Goal: Ask a question: Ask a question

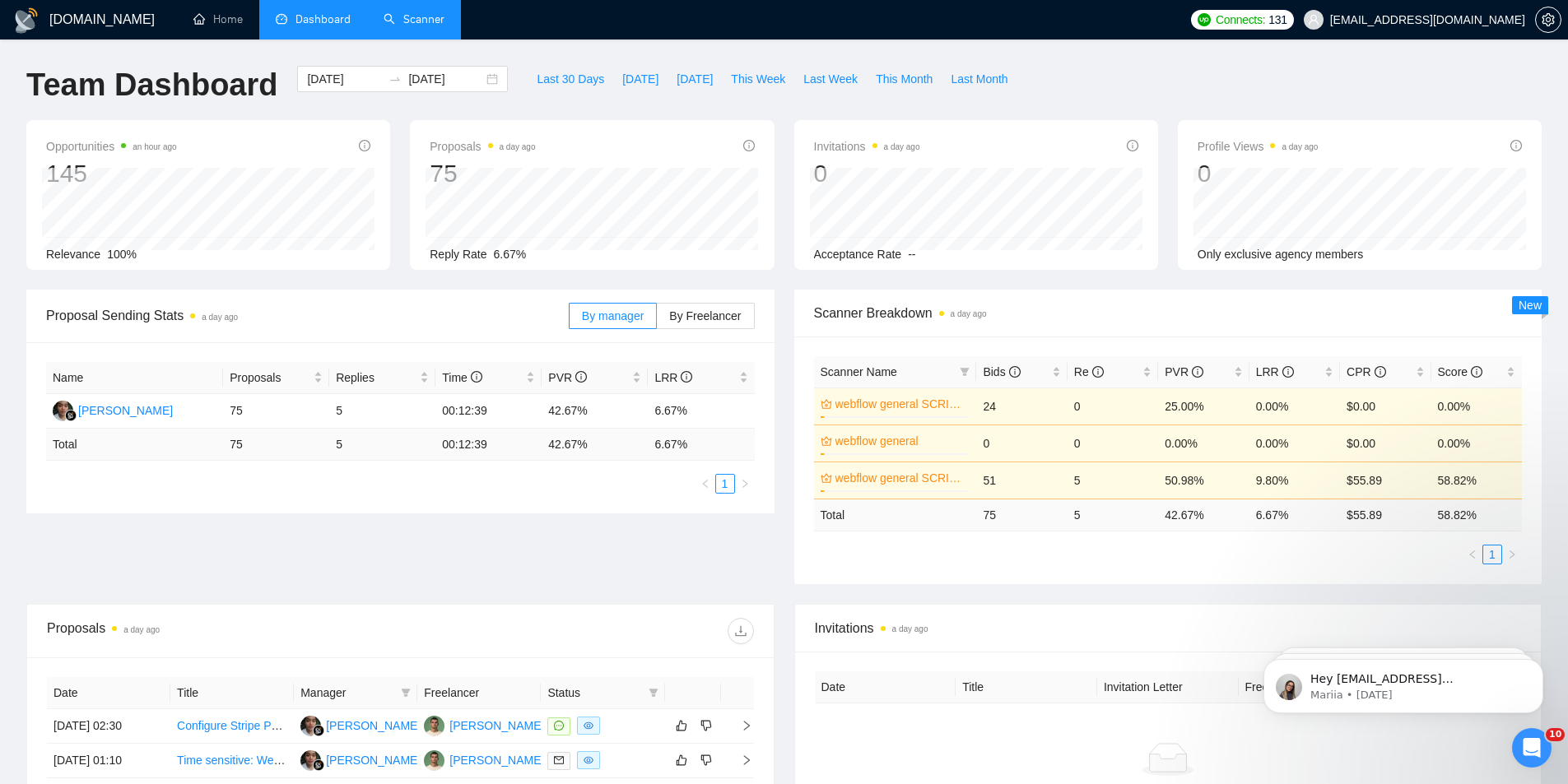
click at [403, 22] on link "Scanner" at bounding box center [414, 19] width 61 height 14
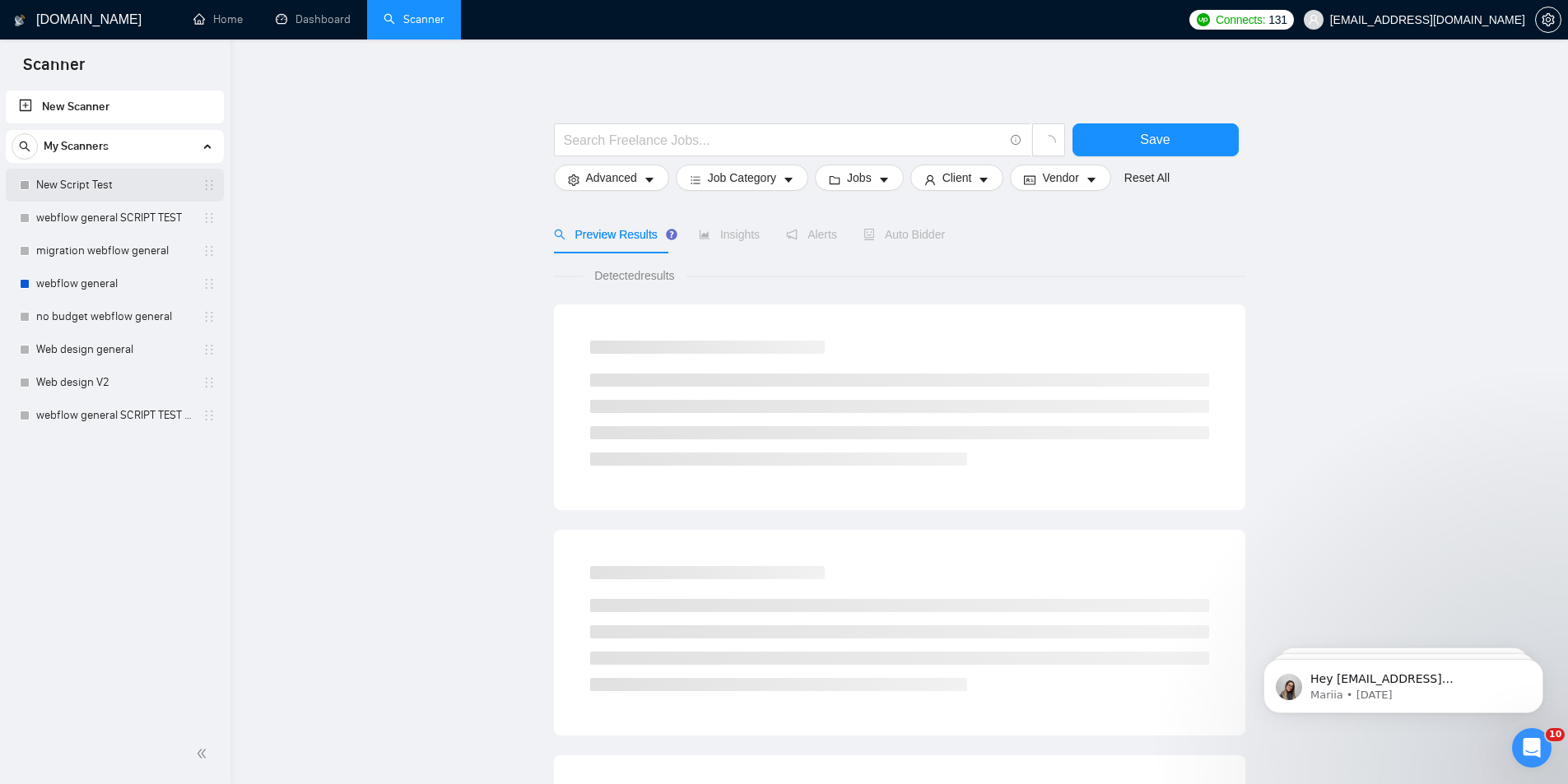
click at [123, 186] on link "New Script Test" at bounding box center [114, 185] width 156 height 32
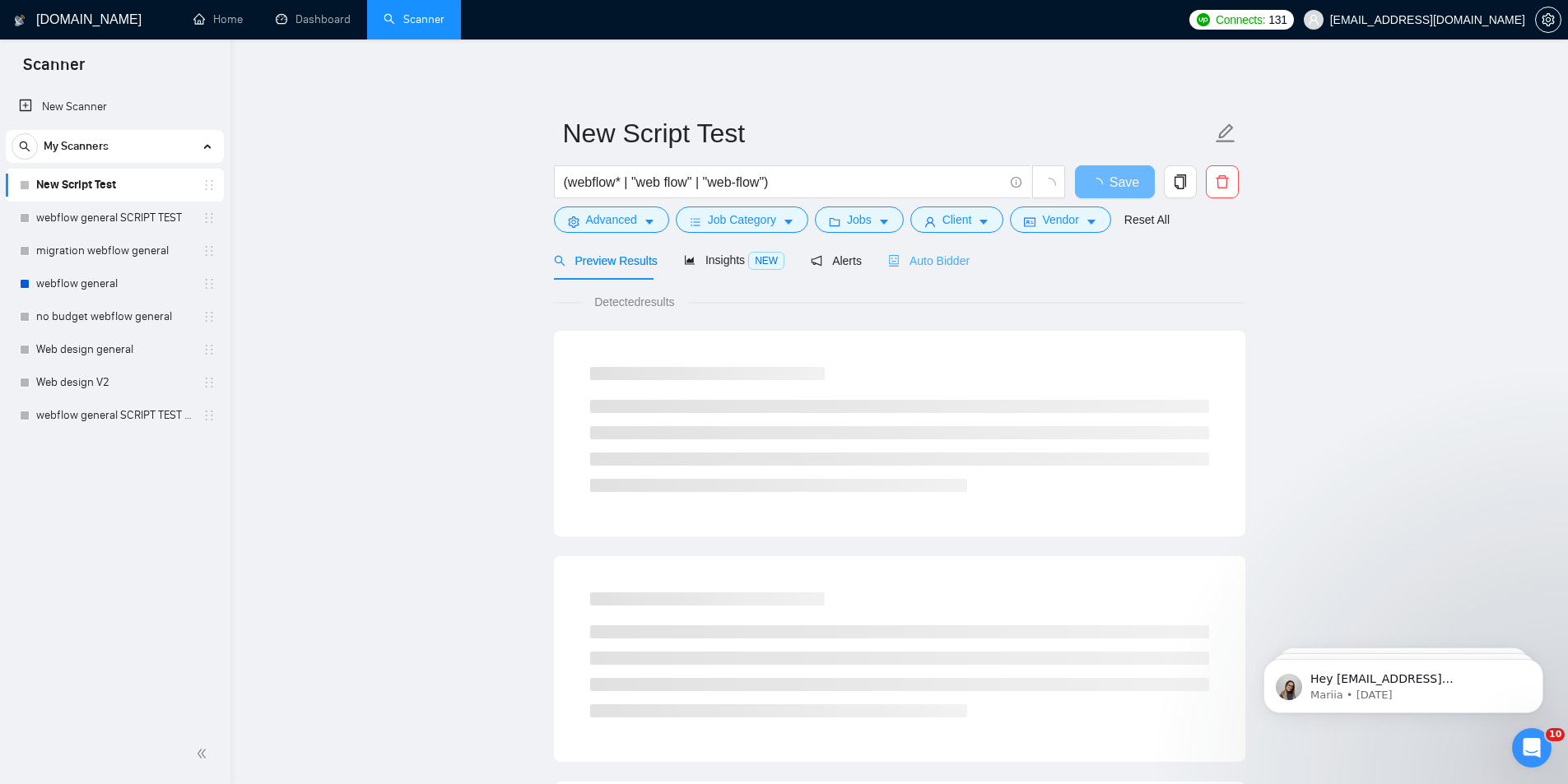
click at [934, 251] on div "Auto Bidder" at bounding box center [929, 261] width 82 height 39
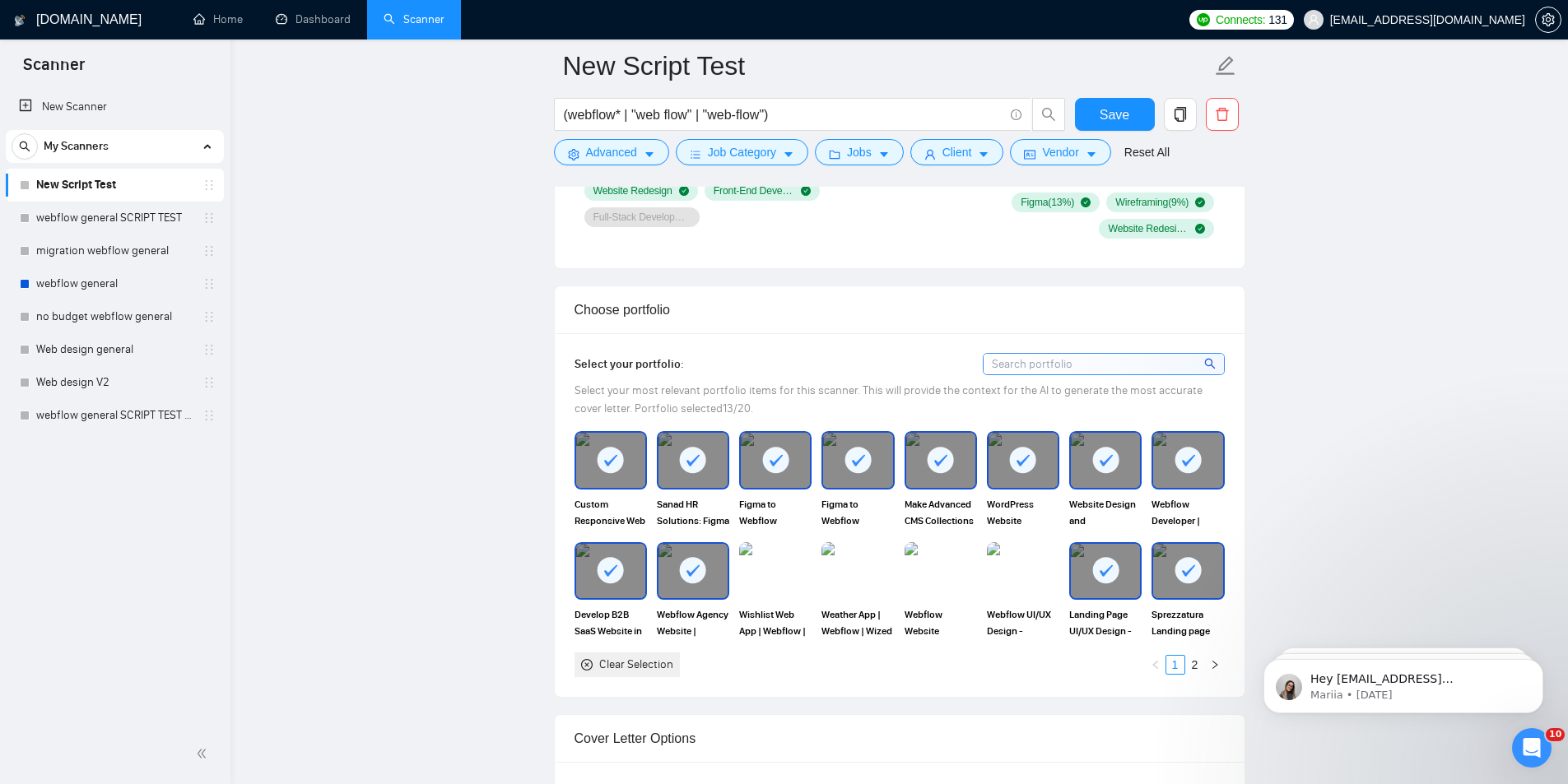
scroll to position [1316, 0]
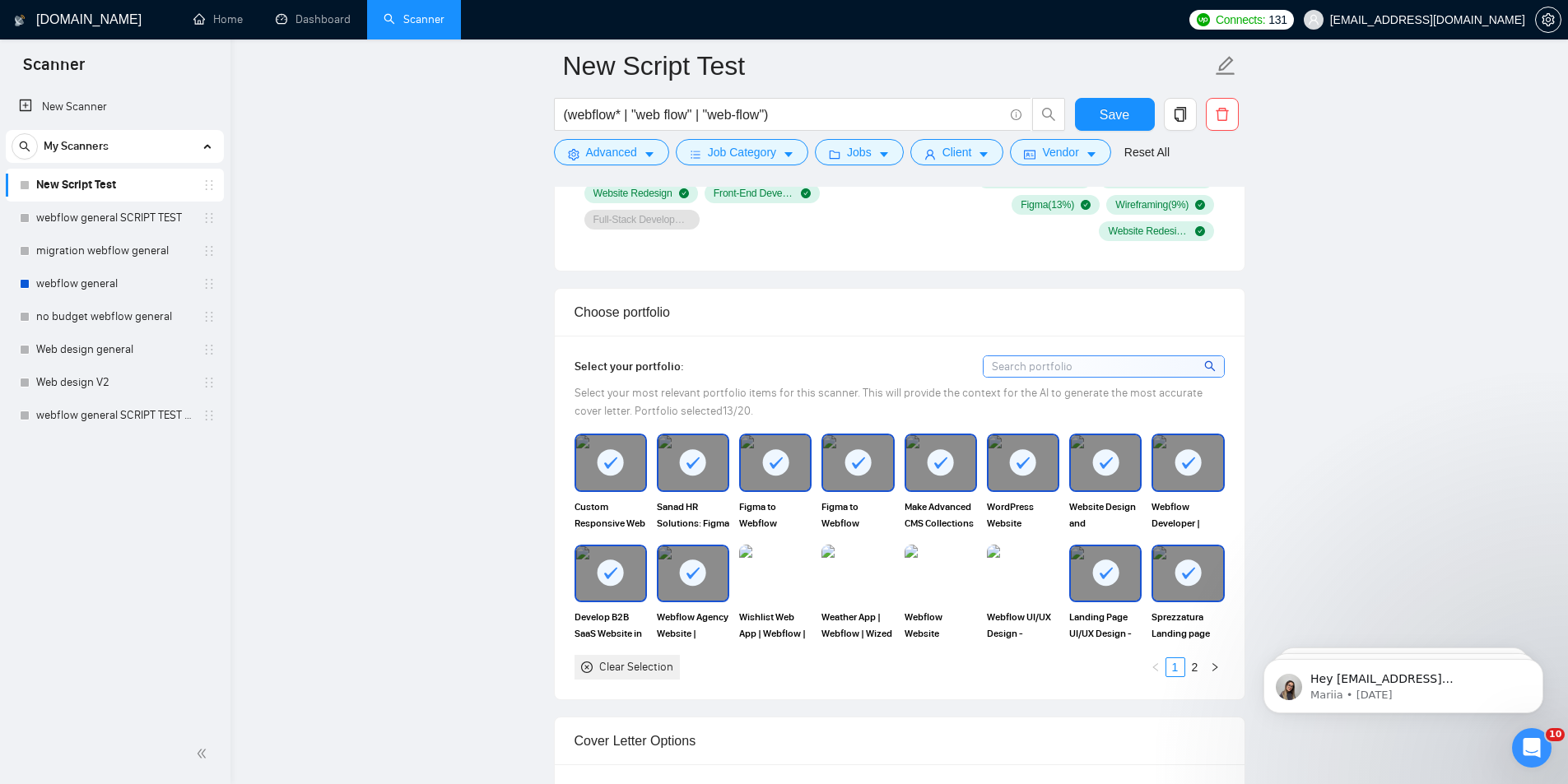
click at [656, 666] on div "Clear Selection" at bounding box center [636, 667] width 74 height 19
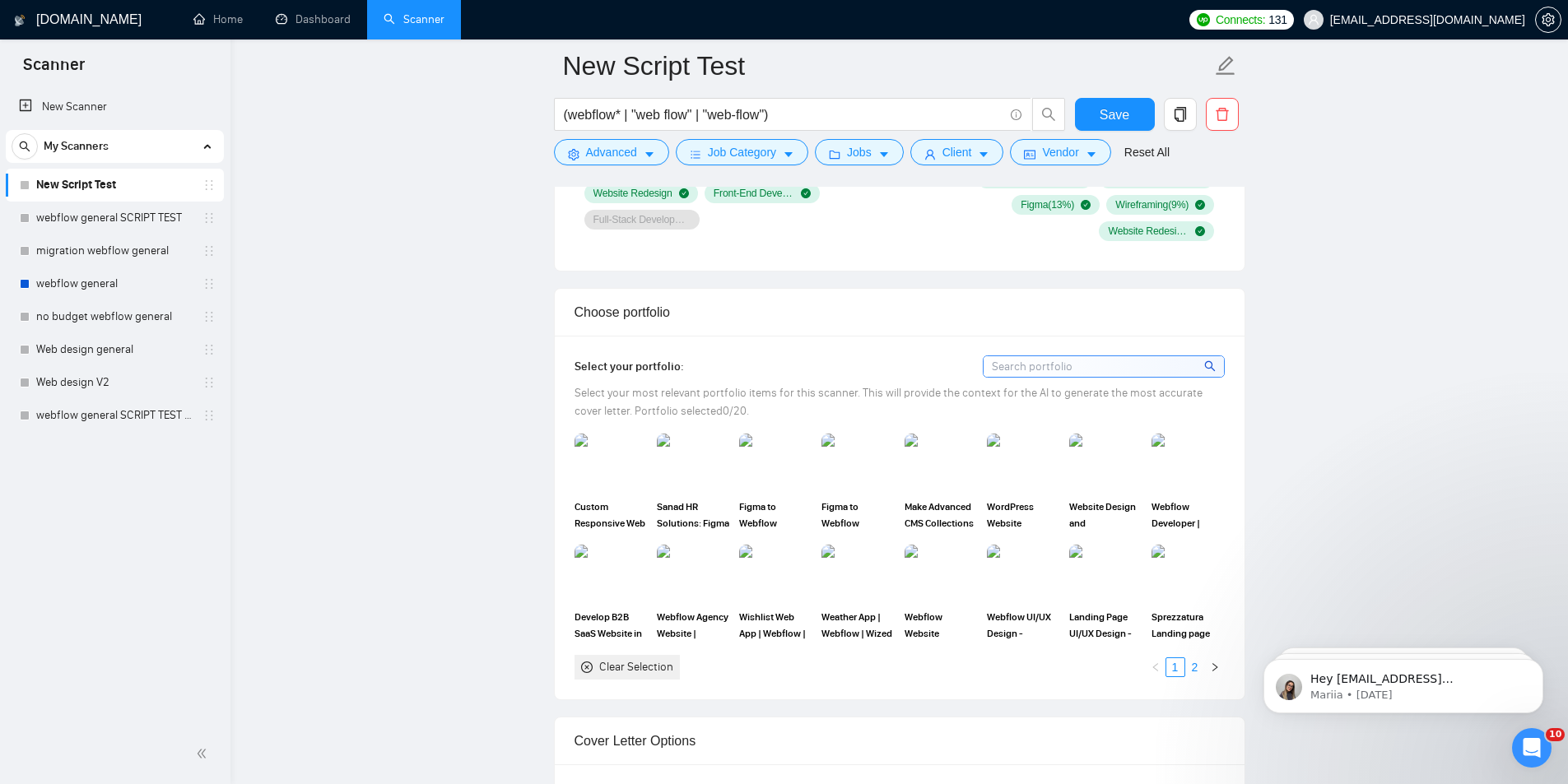
click at [1194, 667] on link "2" at bounding box center [1195, 667] width 19 height 19
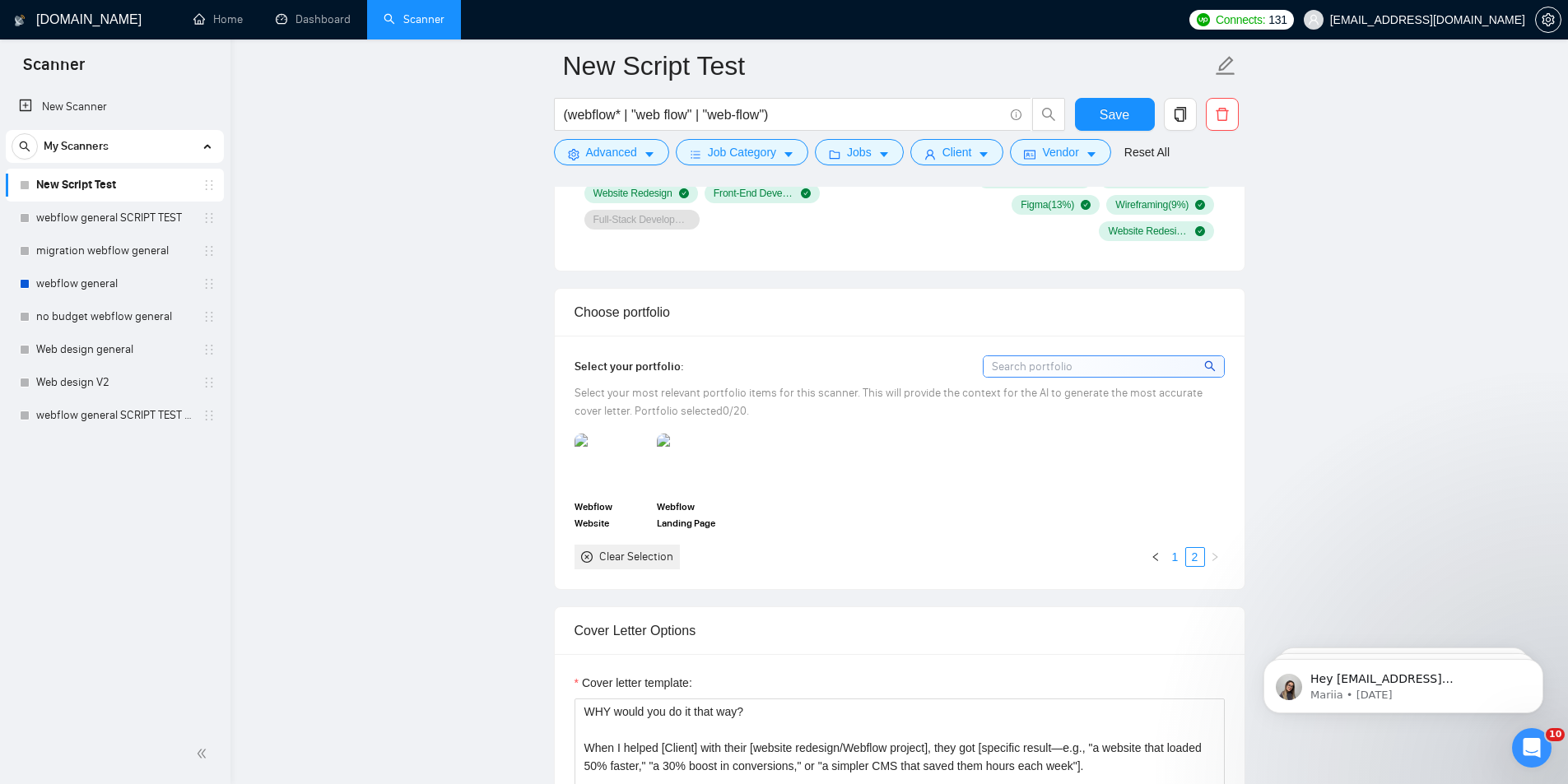
click at [1178, 554] on link "1" at bounding box center [1175, 557] width 19 height 19
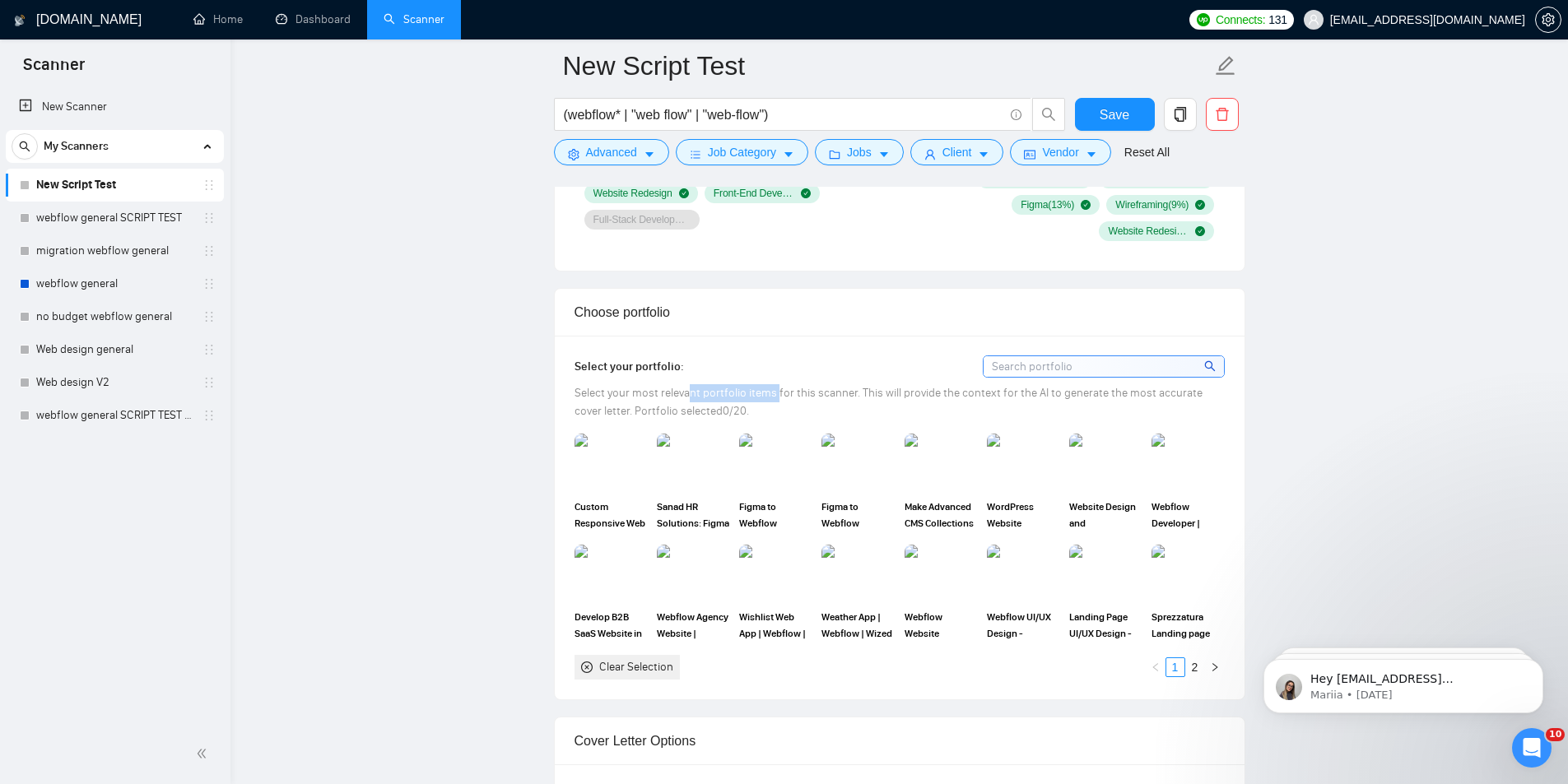
drag, startPoint x: 704, startPoint y: 395, endPoint x: 780, endPoint y: 399, distance: 76.1
click at [780, 399] on span "Select your most relevant portfolio items for this scanner. This will provide t…" at bounding box center [888, 402] width 628 height 32
click at [823, 415] on div "Select your most relevant portfolio items for this scanner. This will provide t…" at bounding box center [900, 402] width 650 height 36
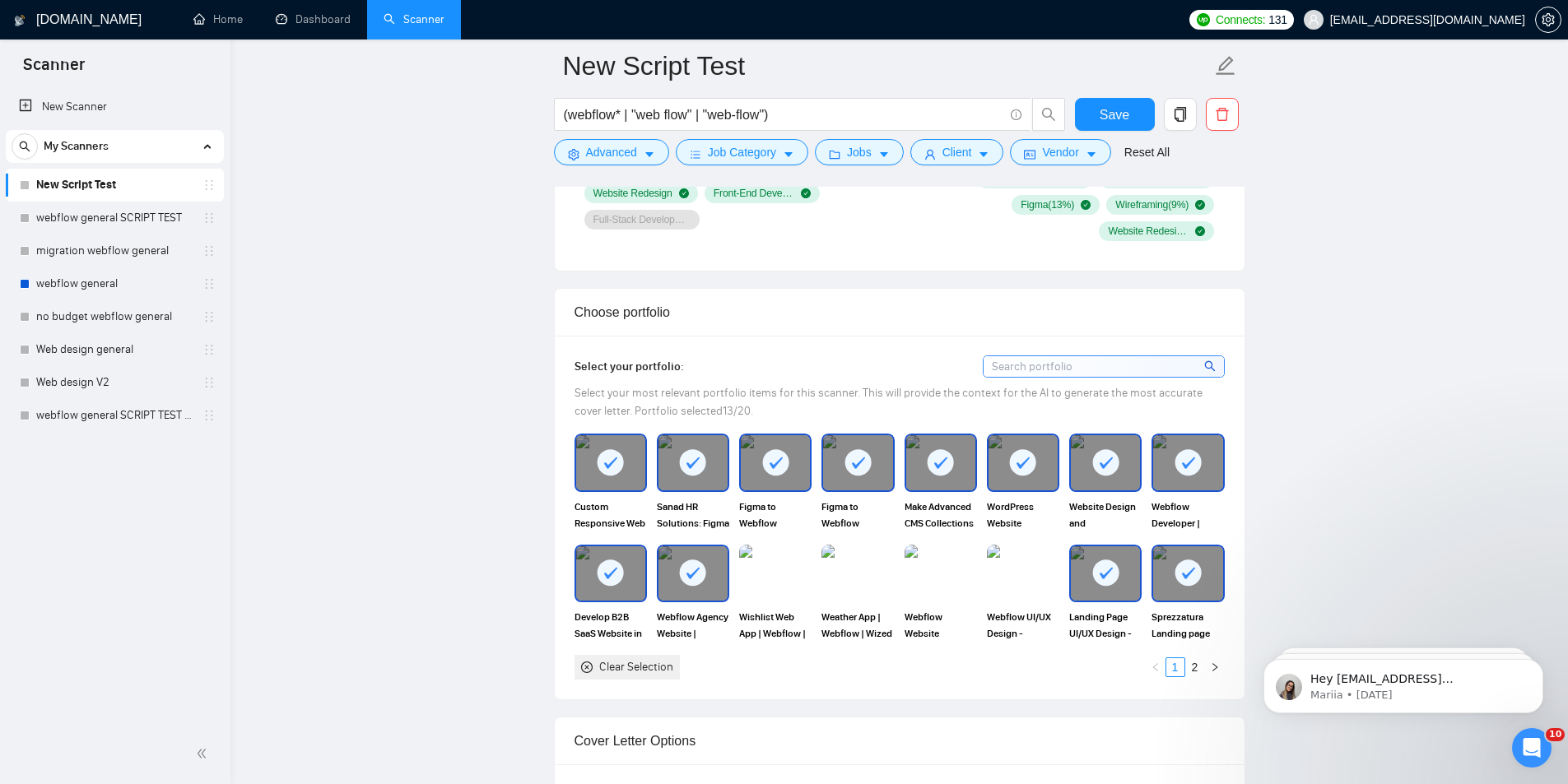
click at [640, 663] on div "Clear Selection" at bounding box center [636, 667] width 74 height 19
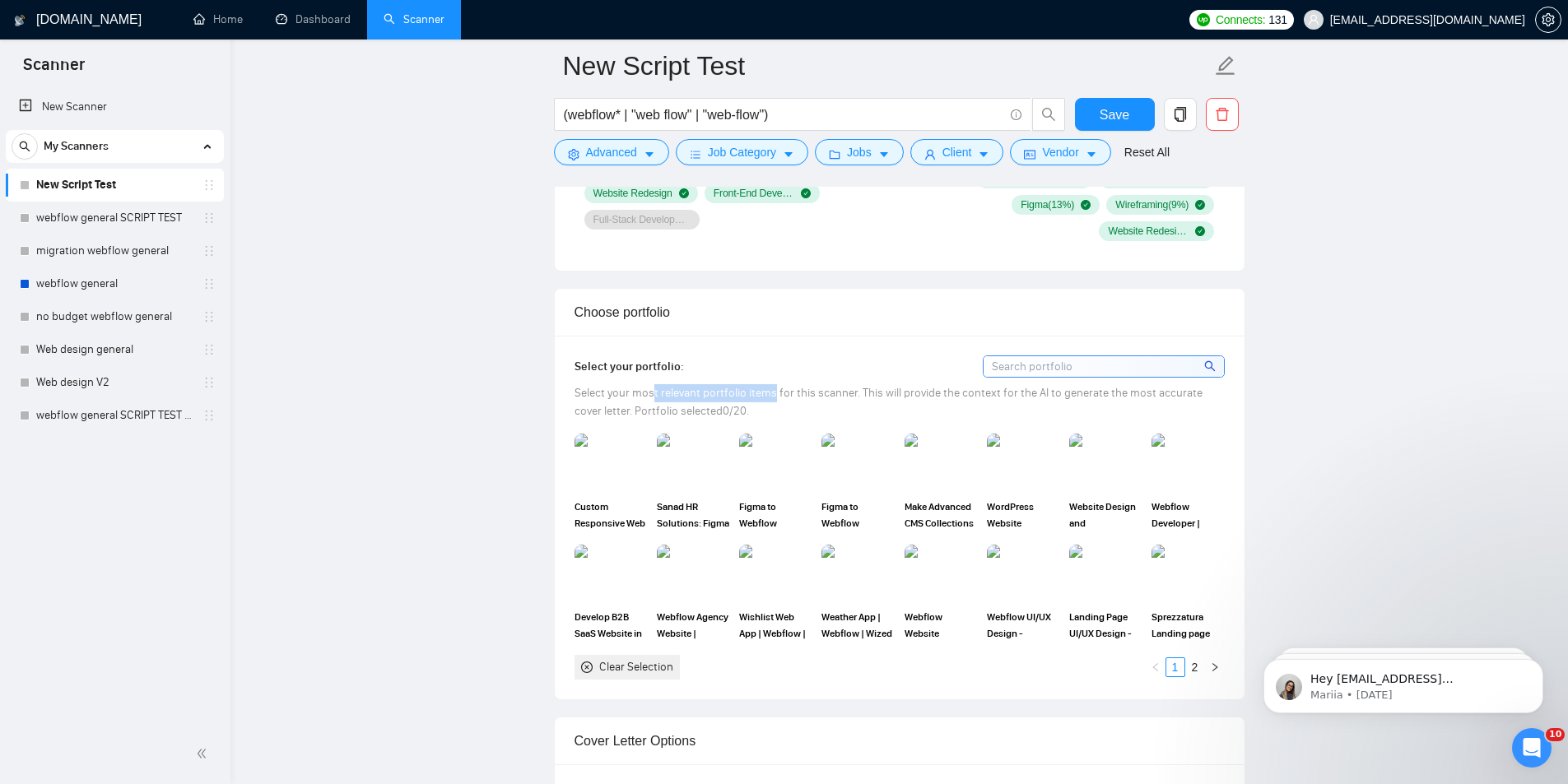
drag, startPoint x: 650, startPoint y: 392, endPoint x: 771, endPoint y: 395, distance: 121.0
click at [771, 395] on span "Select your most relevant portfolio items for this scanner. This will provide t…" at bounding box center [888, 402] width 628 height 32
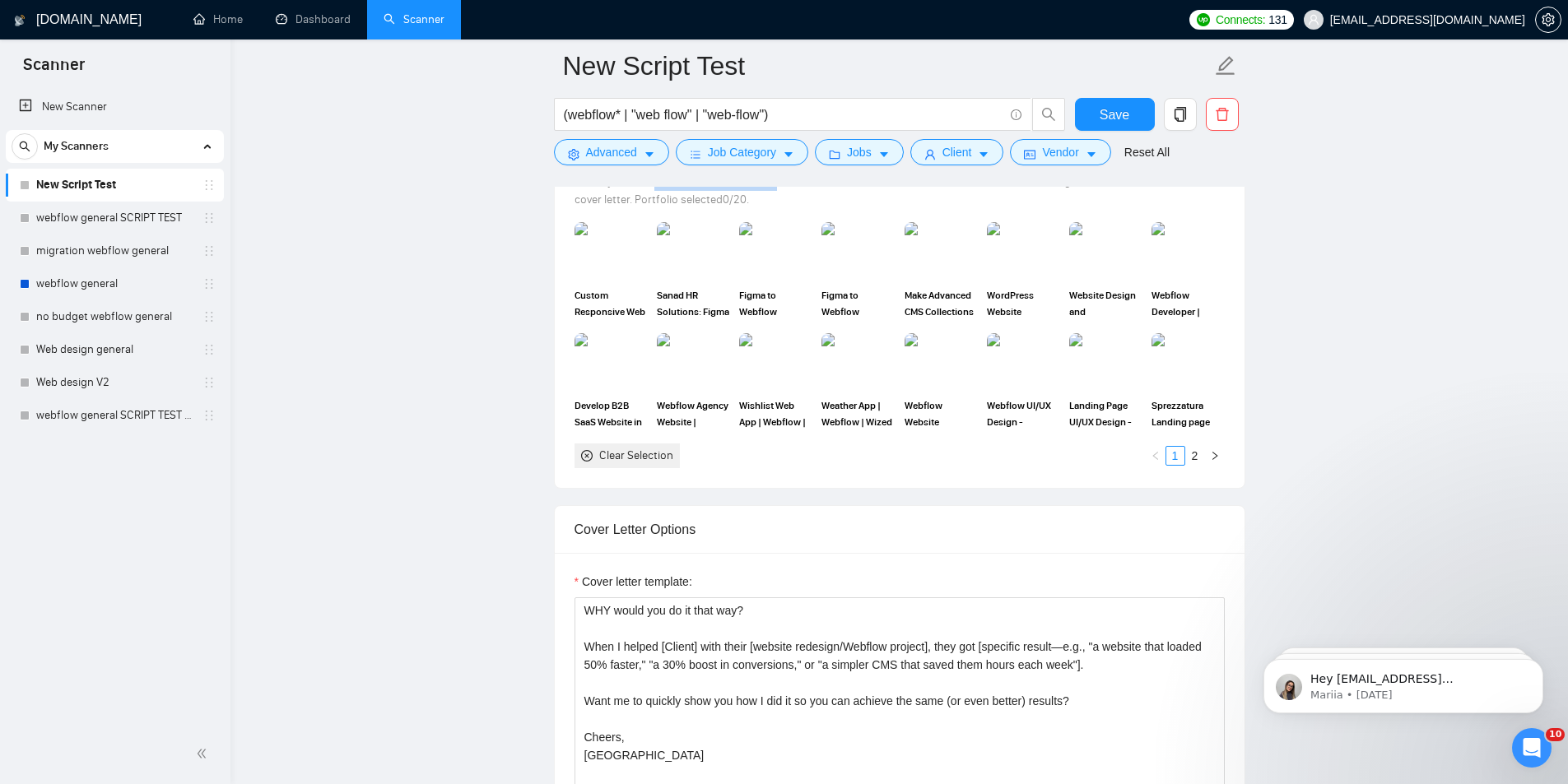
scroll to position [1700, 0]
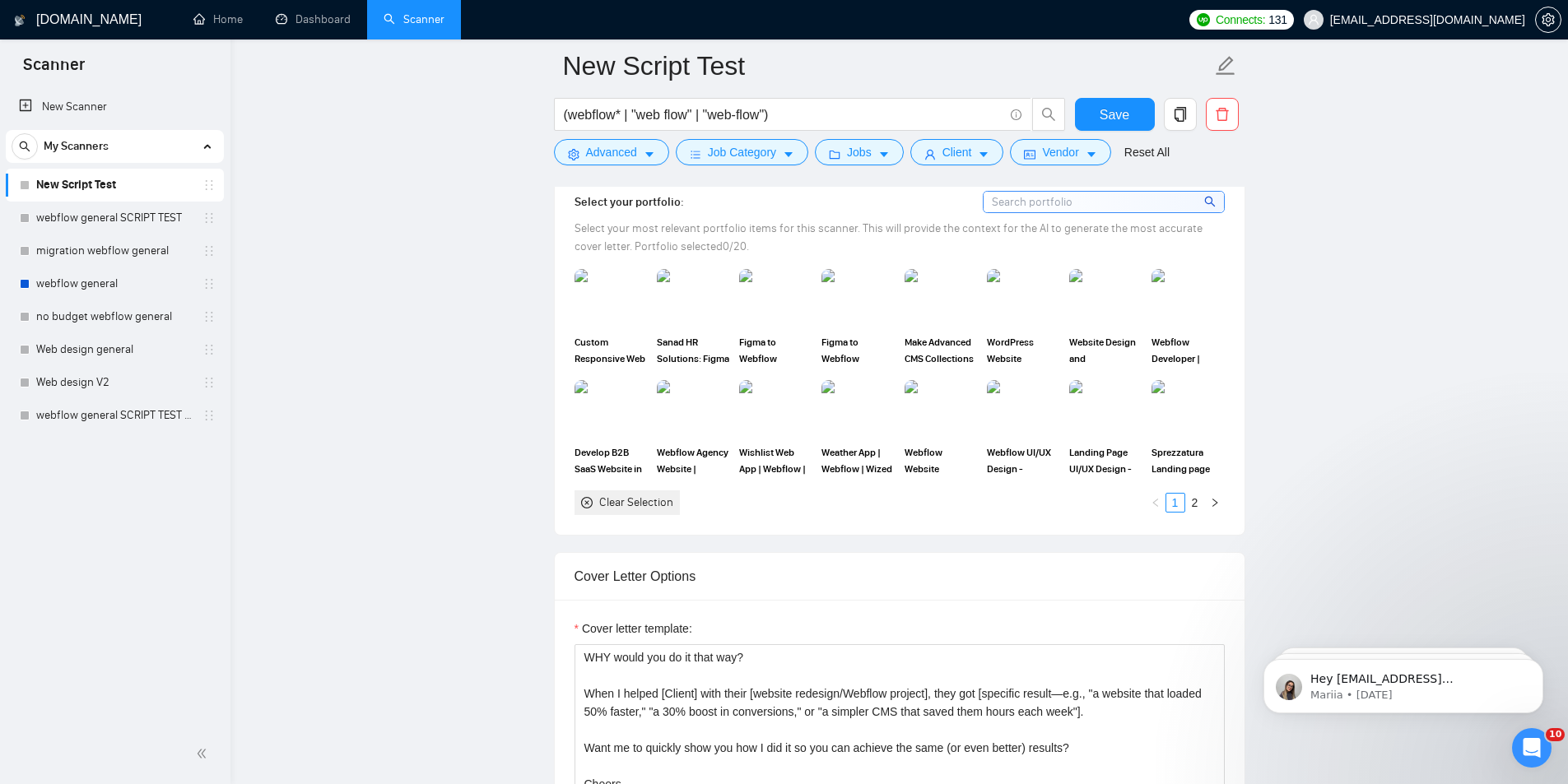
click at [631, 505] on div "Clear Selection" at bounding box center [636, 503] width 74 height 19
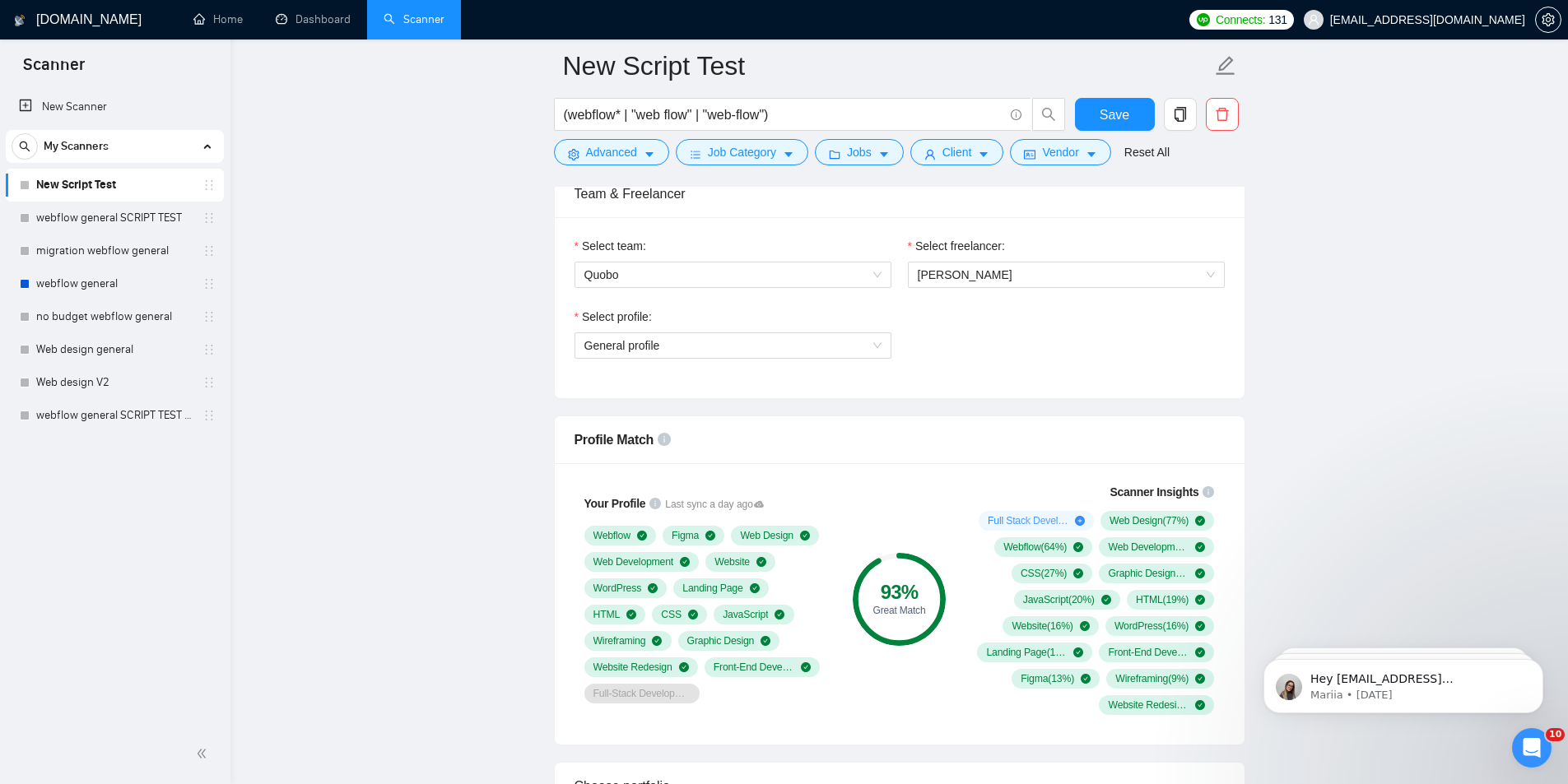
scroll to position [823, 0]
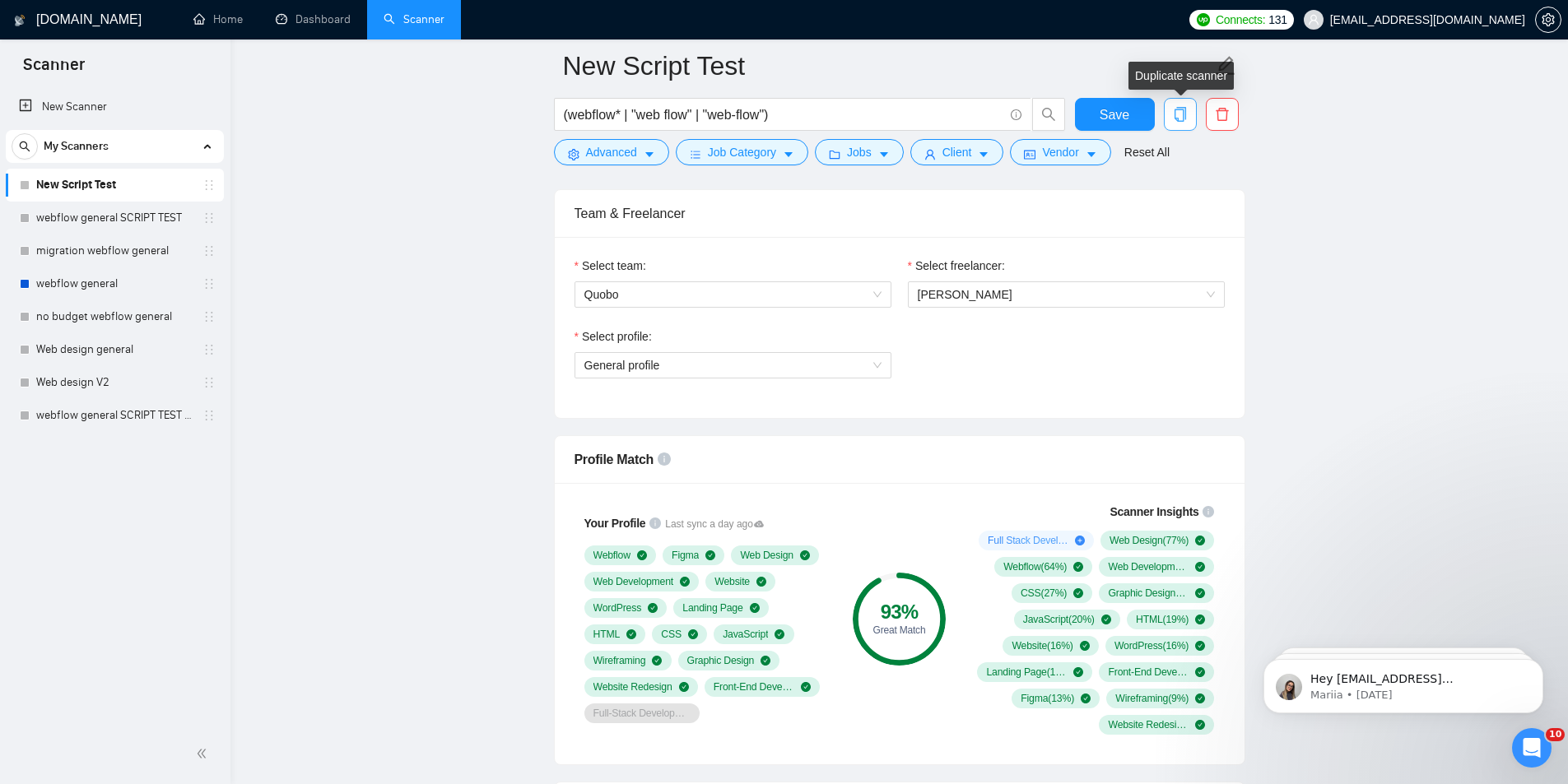
click at [1188, 116] on span "copy" at bounding box center [1180, 114] width 32 height 15
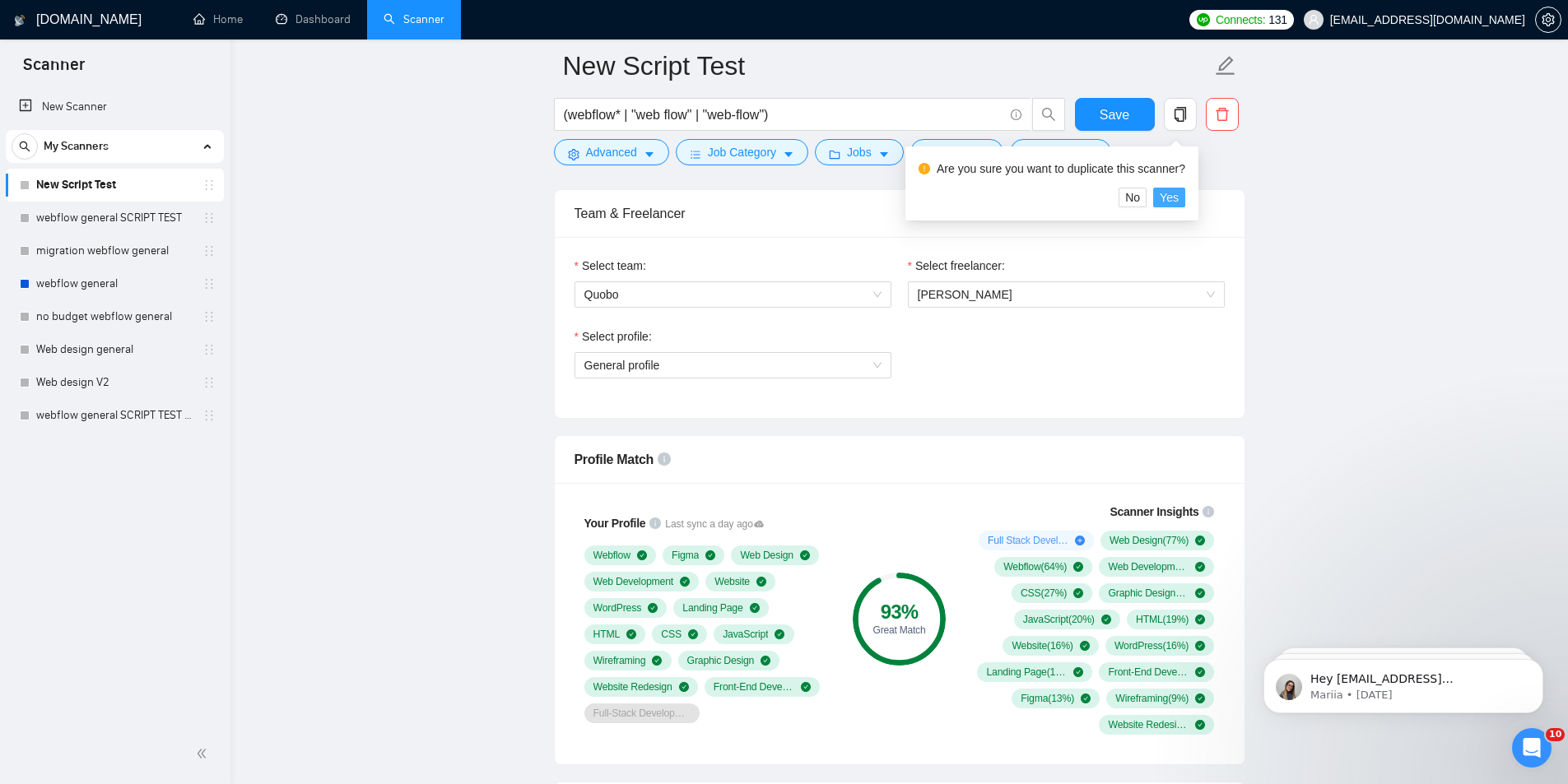
click at [1155, 197] on button "Yes" at bounding box center [1169, 197] width 32 height 19
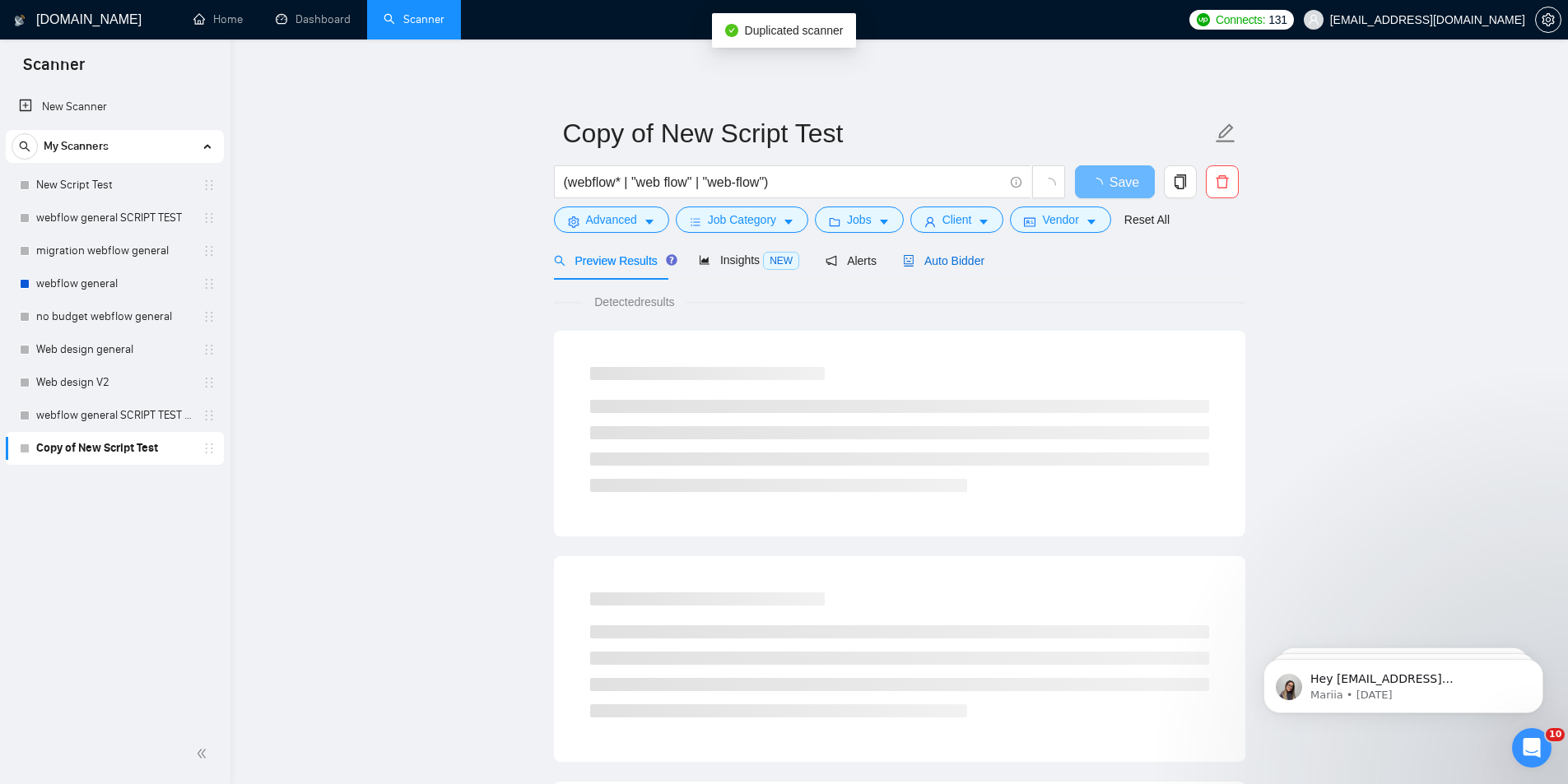
click at [940, 261] on span "Auto Bidder" at bounding box center [944, 261] width 82 height 13
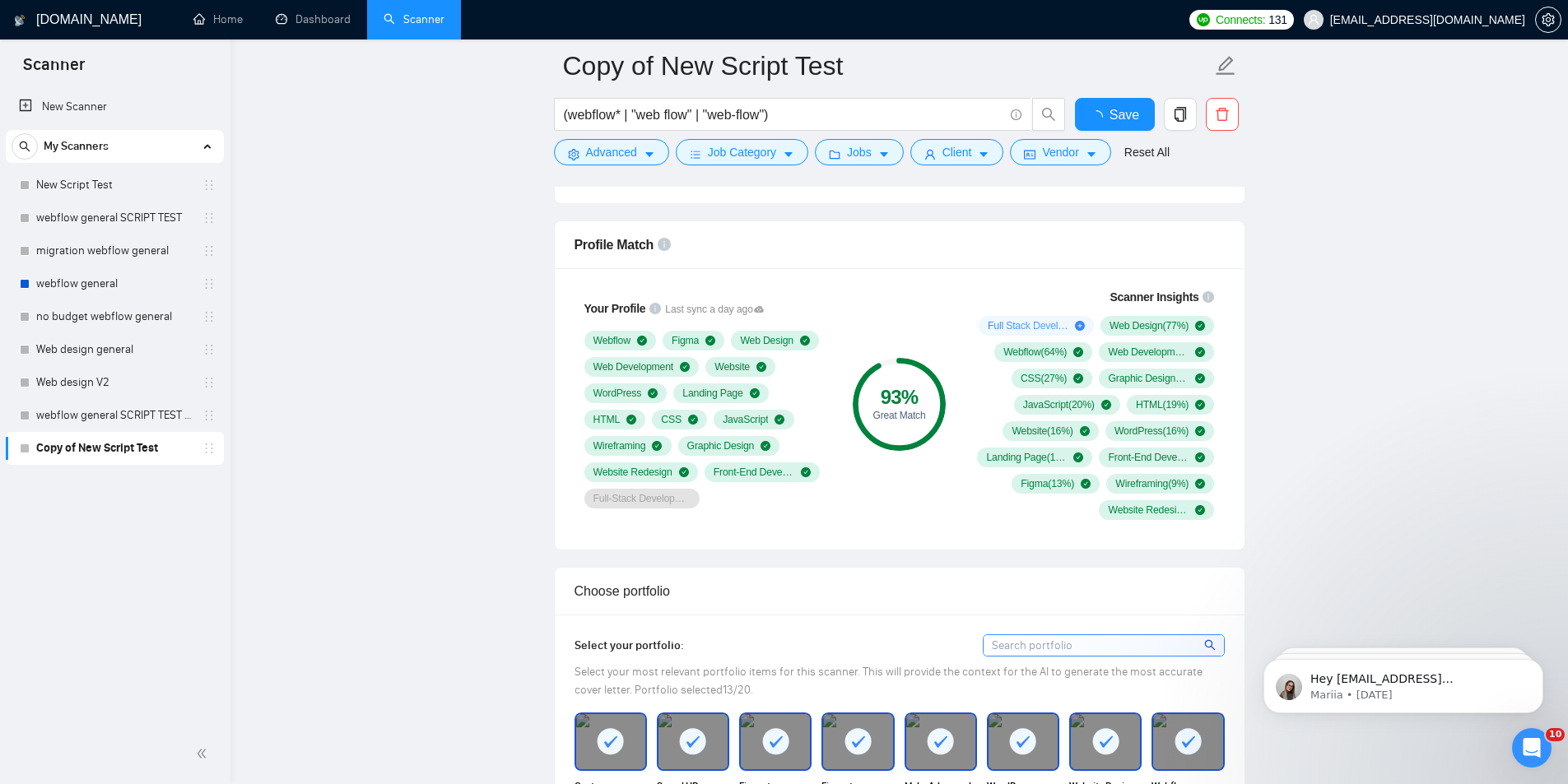
scroll to position [1371, 0]
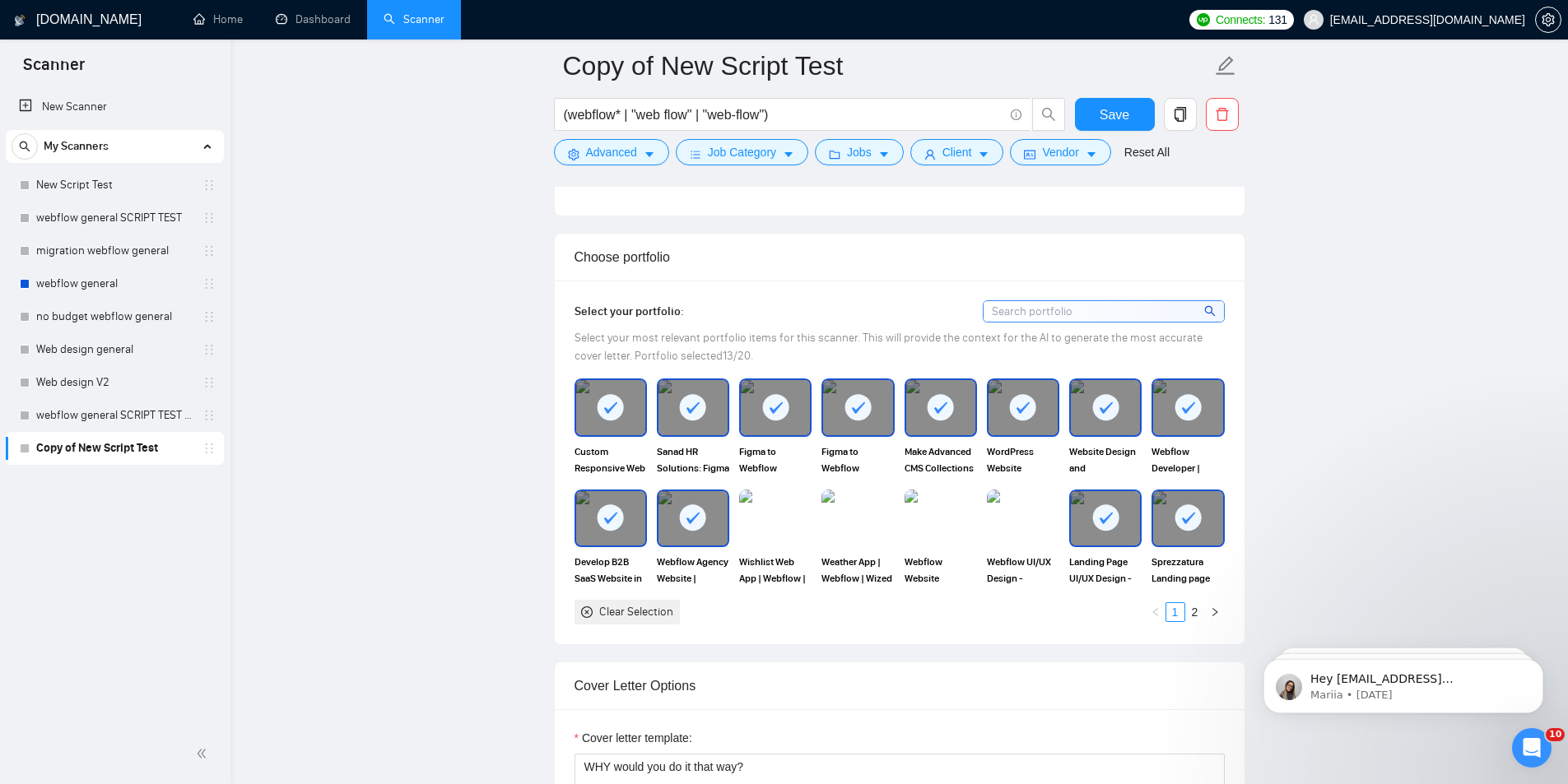
click at [656, 603] on div "Clear Selection" at bounding box center [636, 612] width 74 height 19
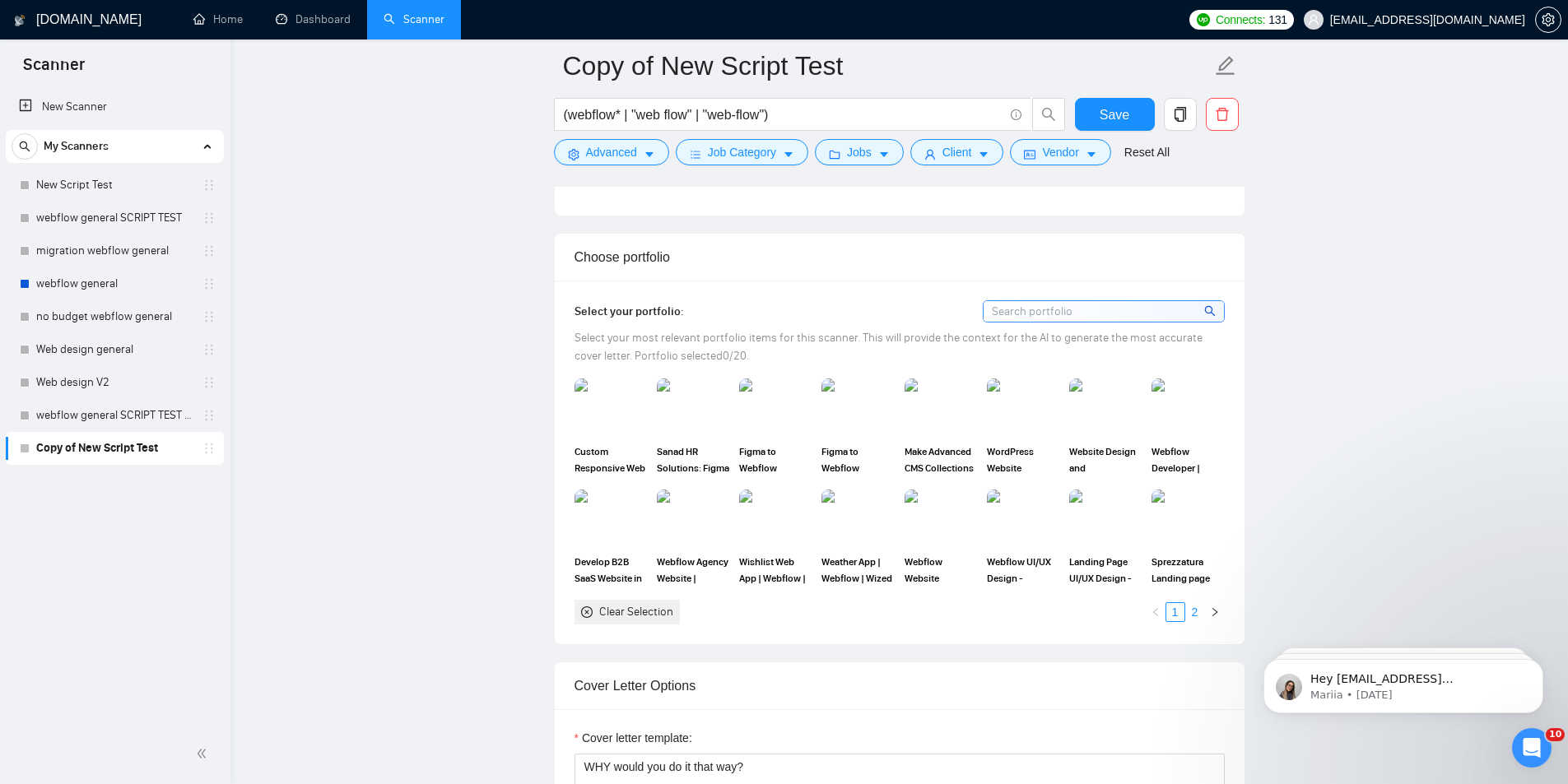
click at [1190, 612] on link "2" at bounding box center [1195, 612] width 19 height 19
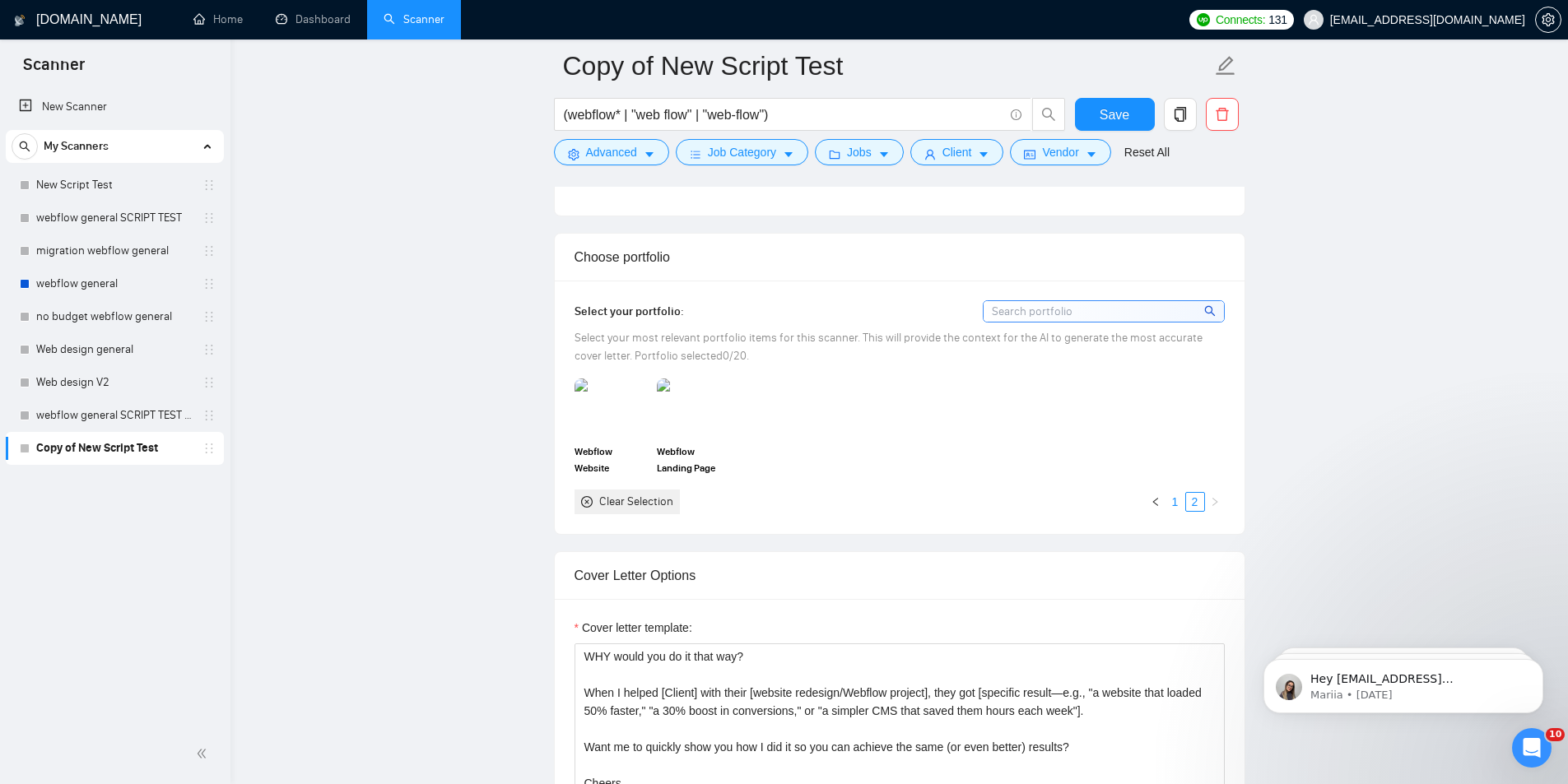
click at [1179, 507] on link "1" at bounding box center [1175, 502] width 19 height 19
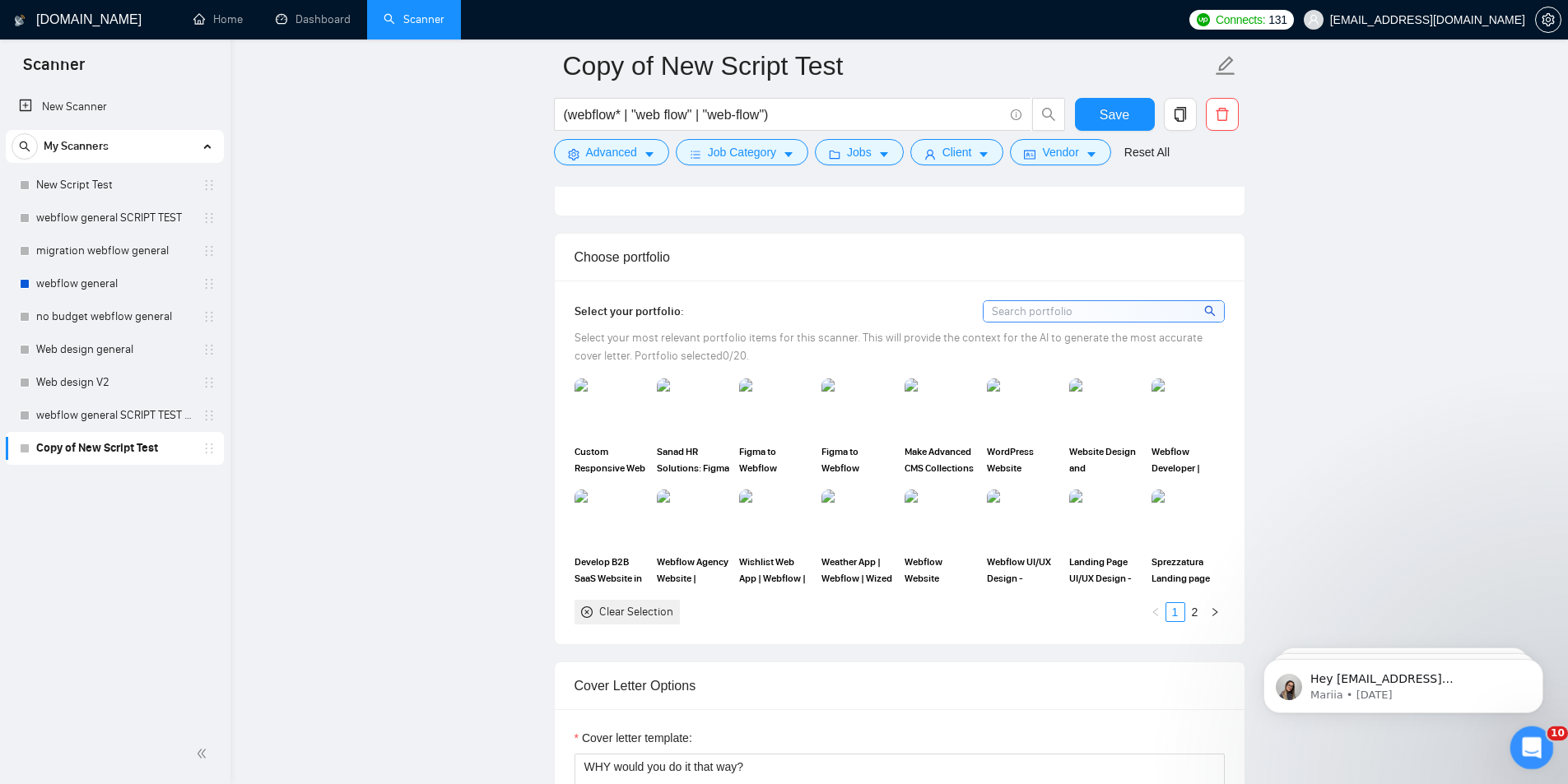
click at [1543, 753] on div "Open Intercom Messenger" at bounding box center [1529, 745] width 55 height 55
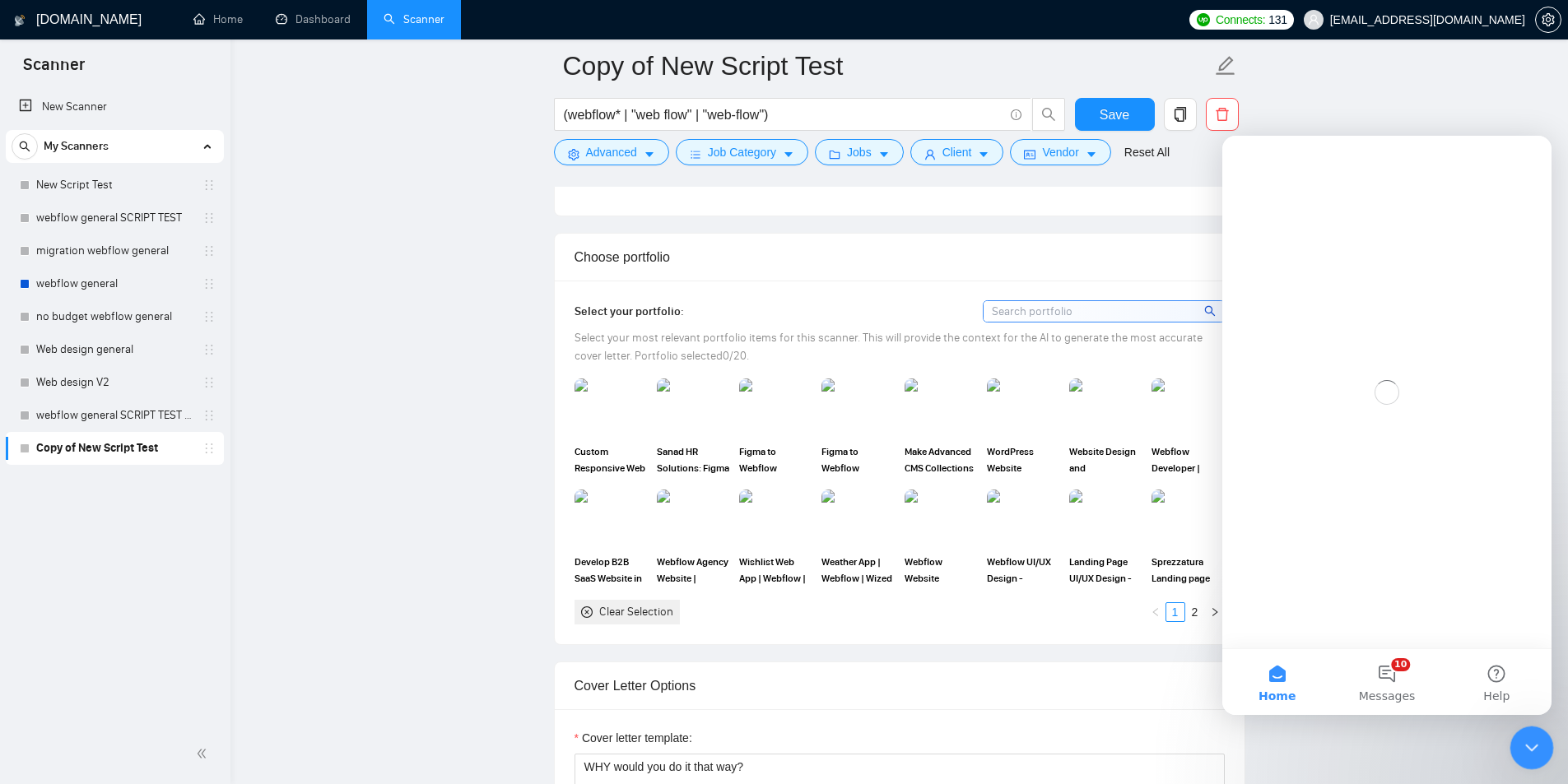
scroll to position [0, 0]
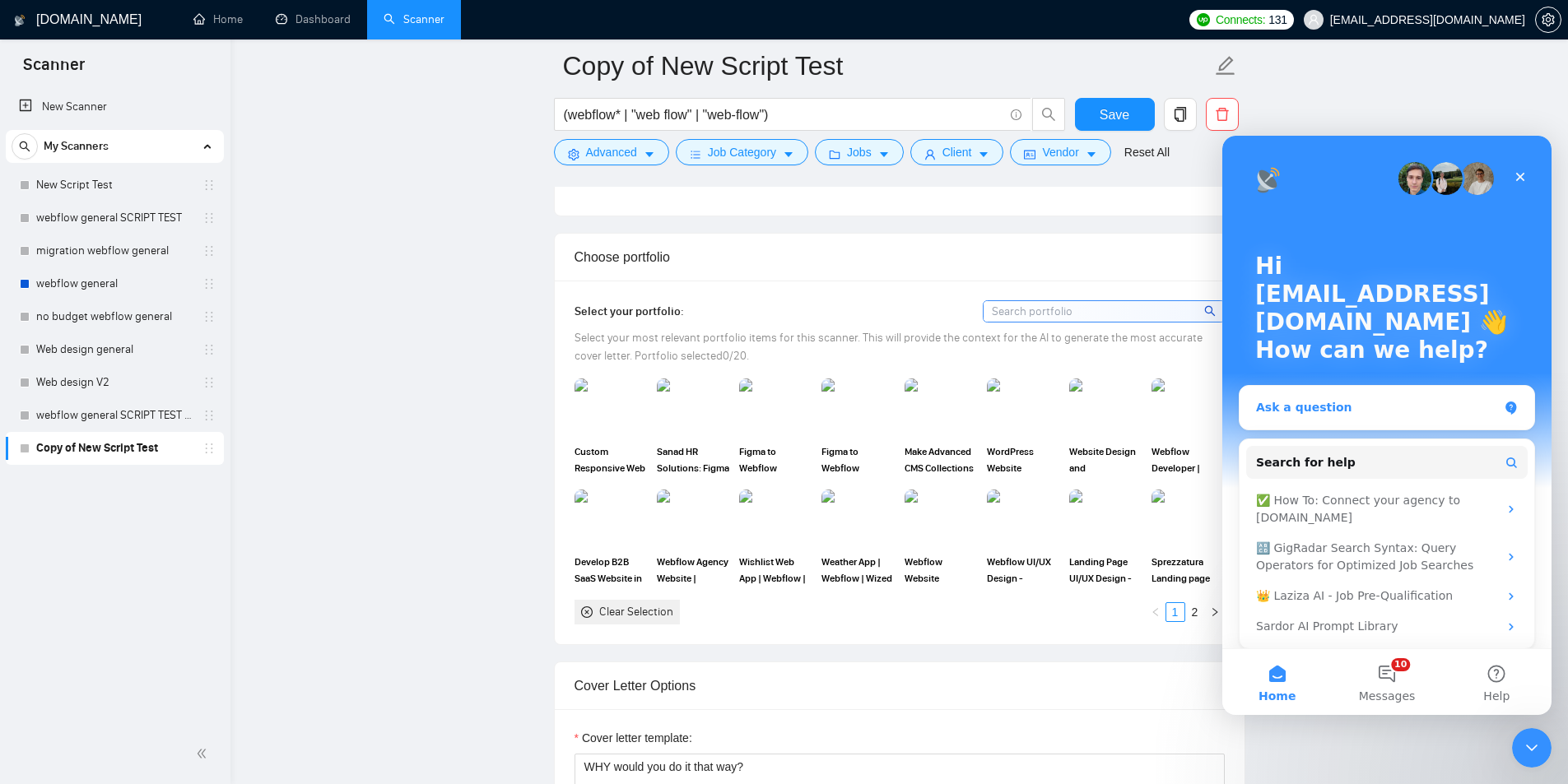
click at [1343, 403] on div "Ask a question" at bounding box center [1377, 407] width 242 height 18
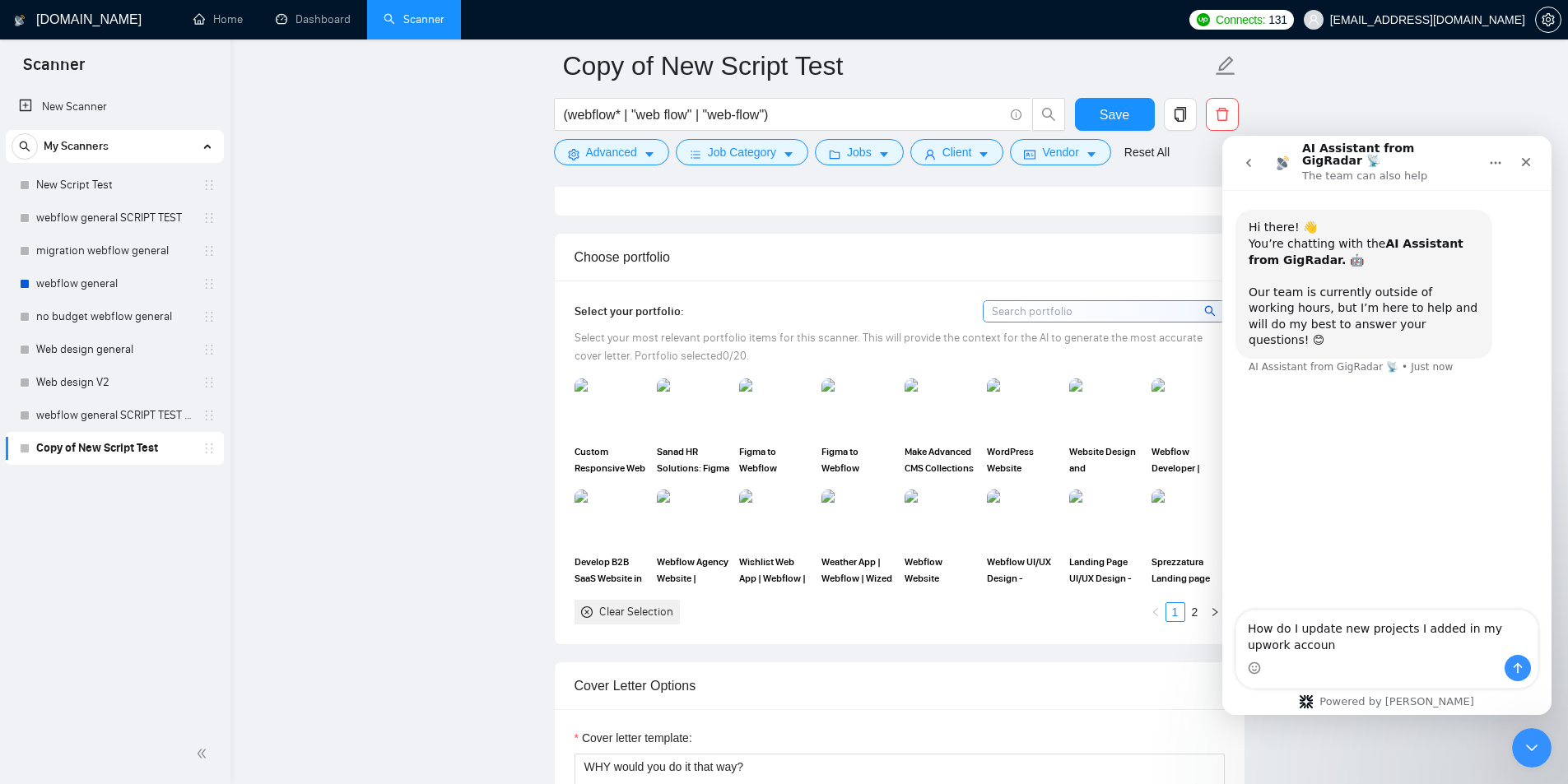
type textarea "How do I update new projects I added in my upwork account"
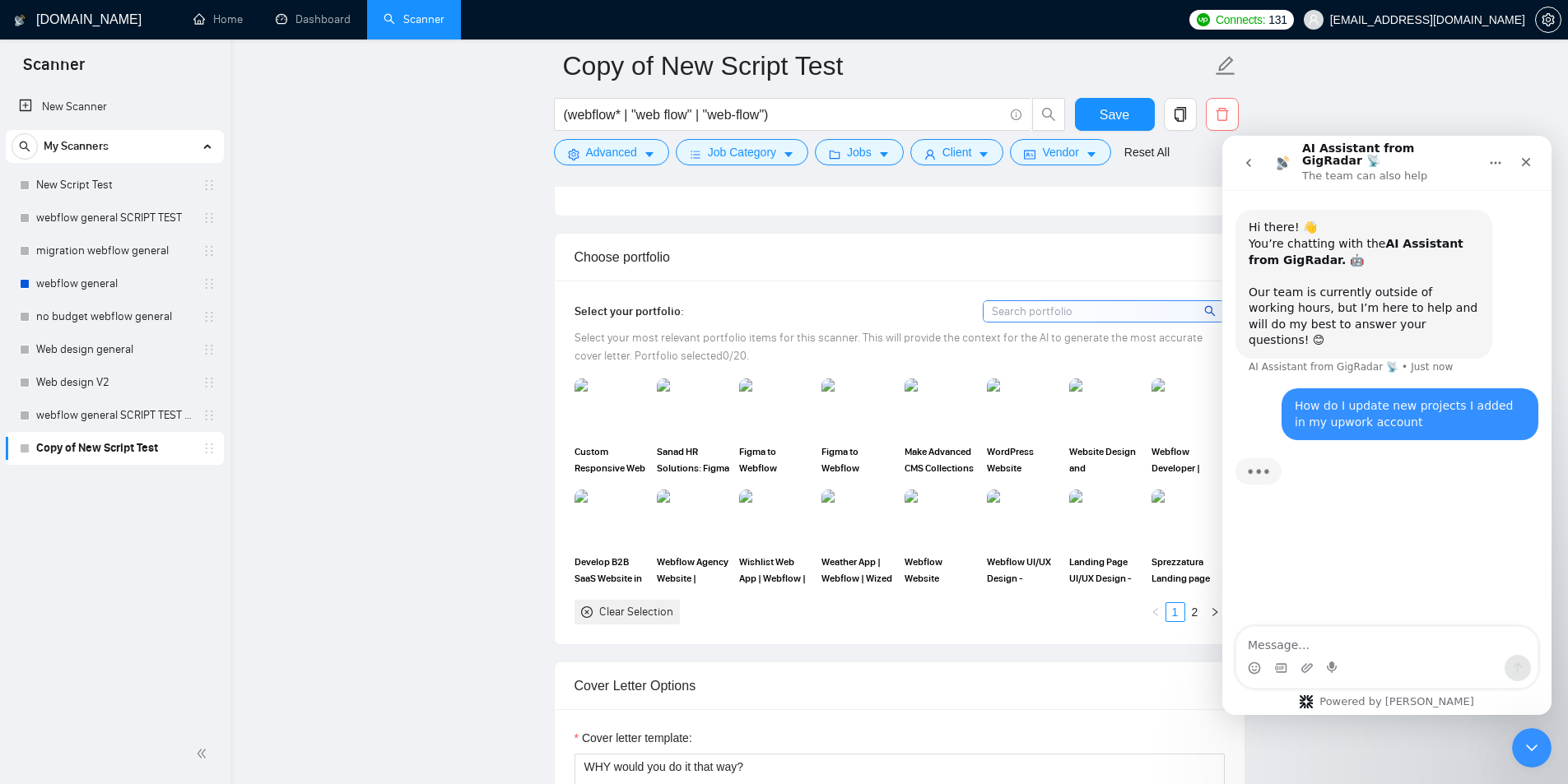
click at [1228, 107] on icon "delete" at bounding box center [1223, 114] width 15 height 15
click at [1206, 199] on span "Yes" at bounding box center [1212, 198] width 19 height 19
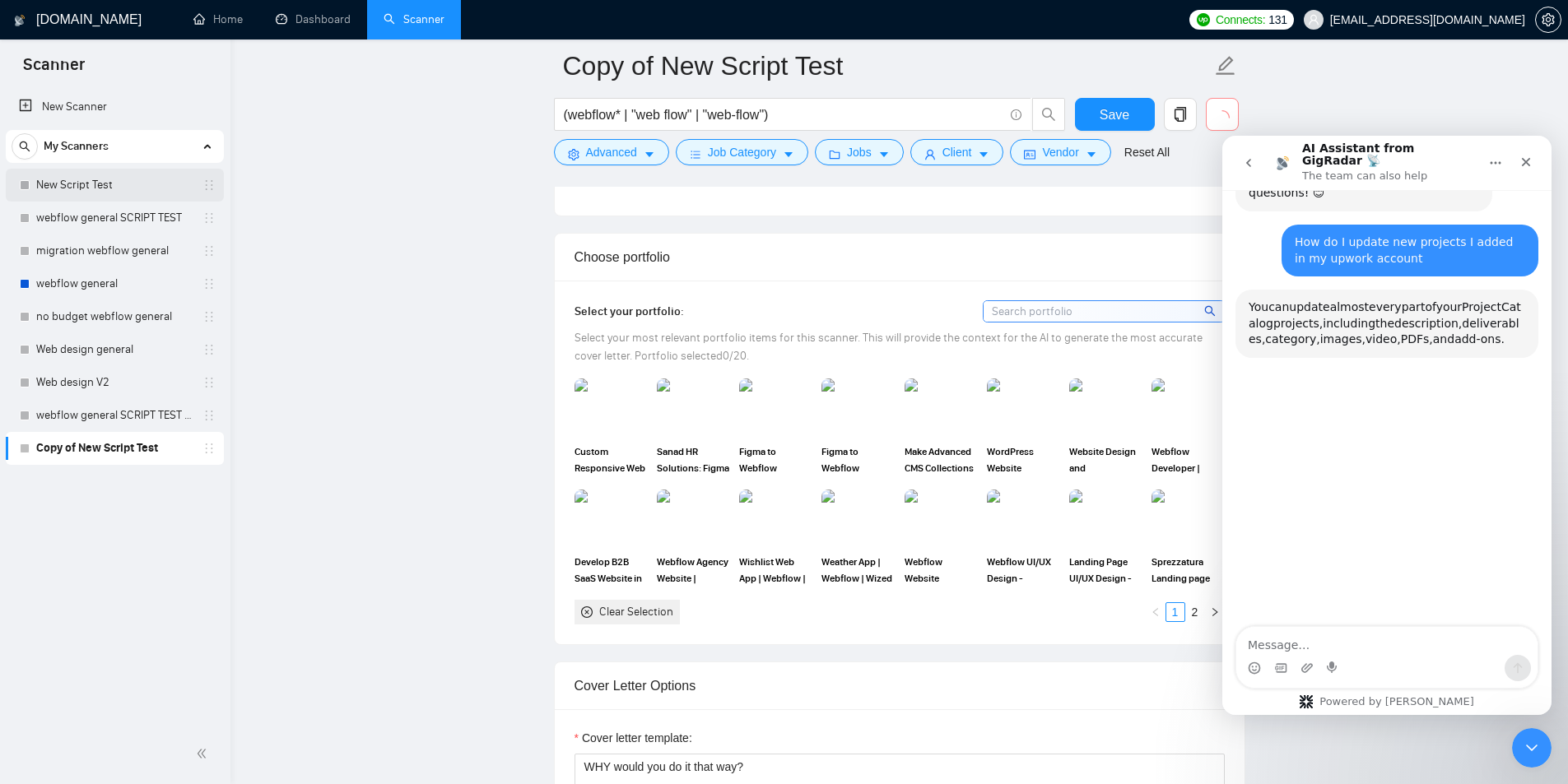
scroll to position [170, 0]
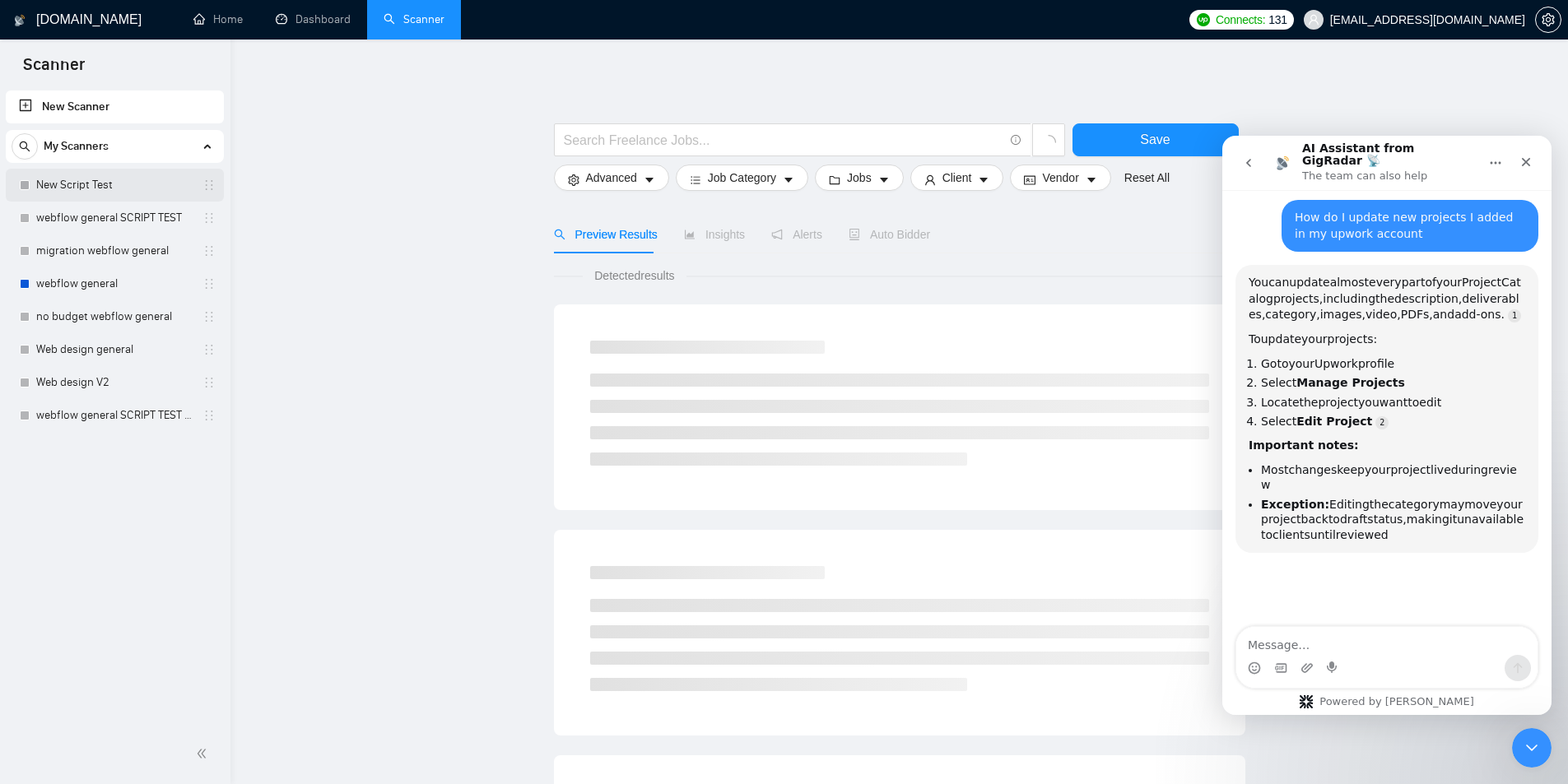
click at [107, 192] on link "New Script Test" at bounding box center [114, 185] width 156 height 32
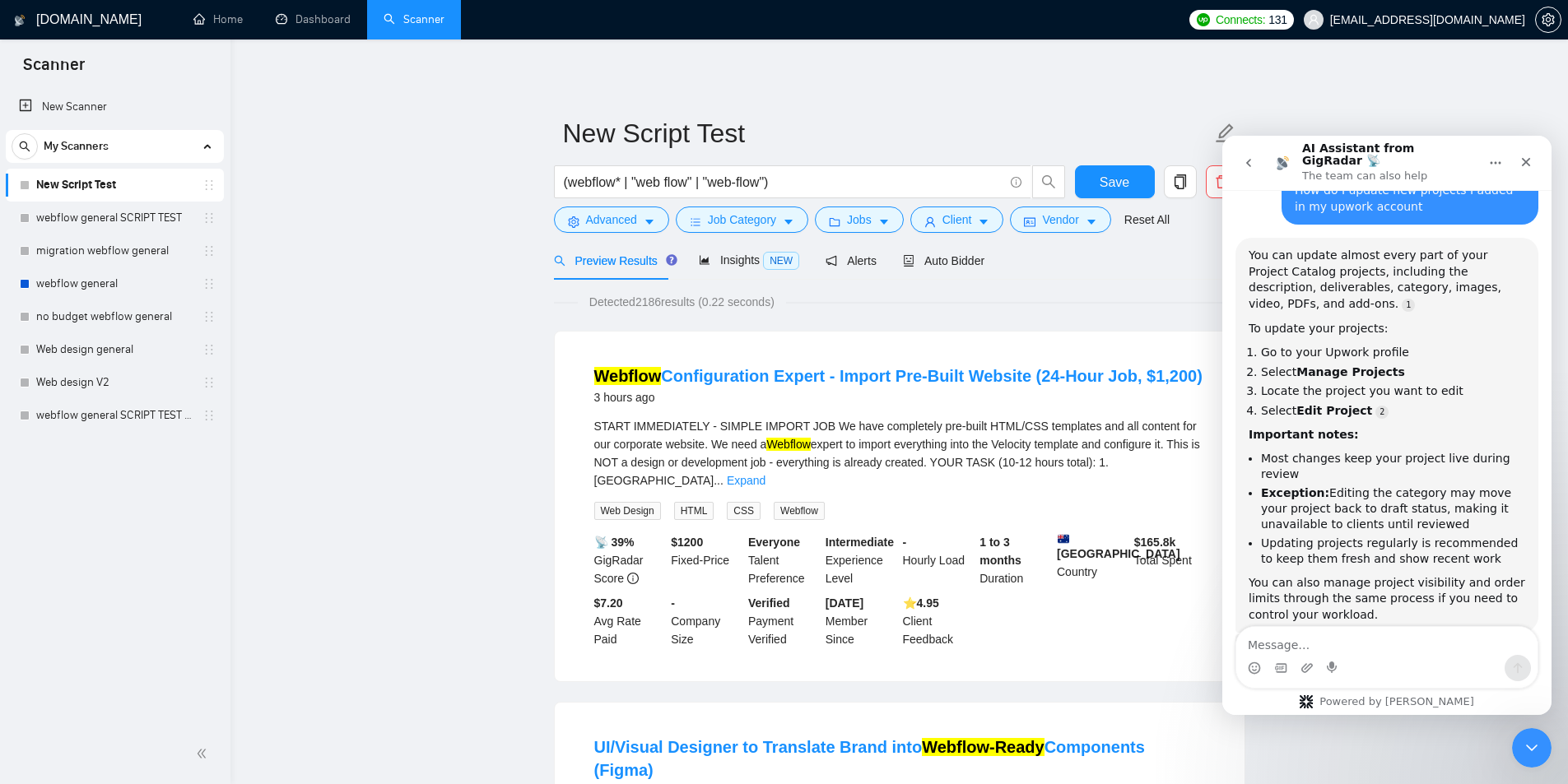
scroll to position [220, 0]
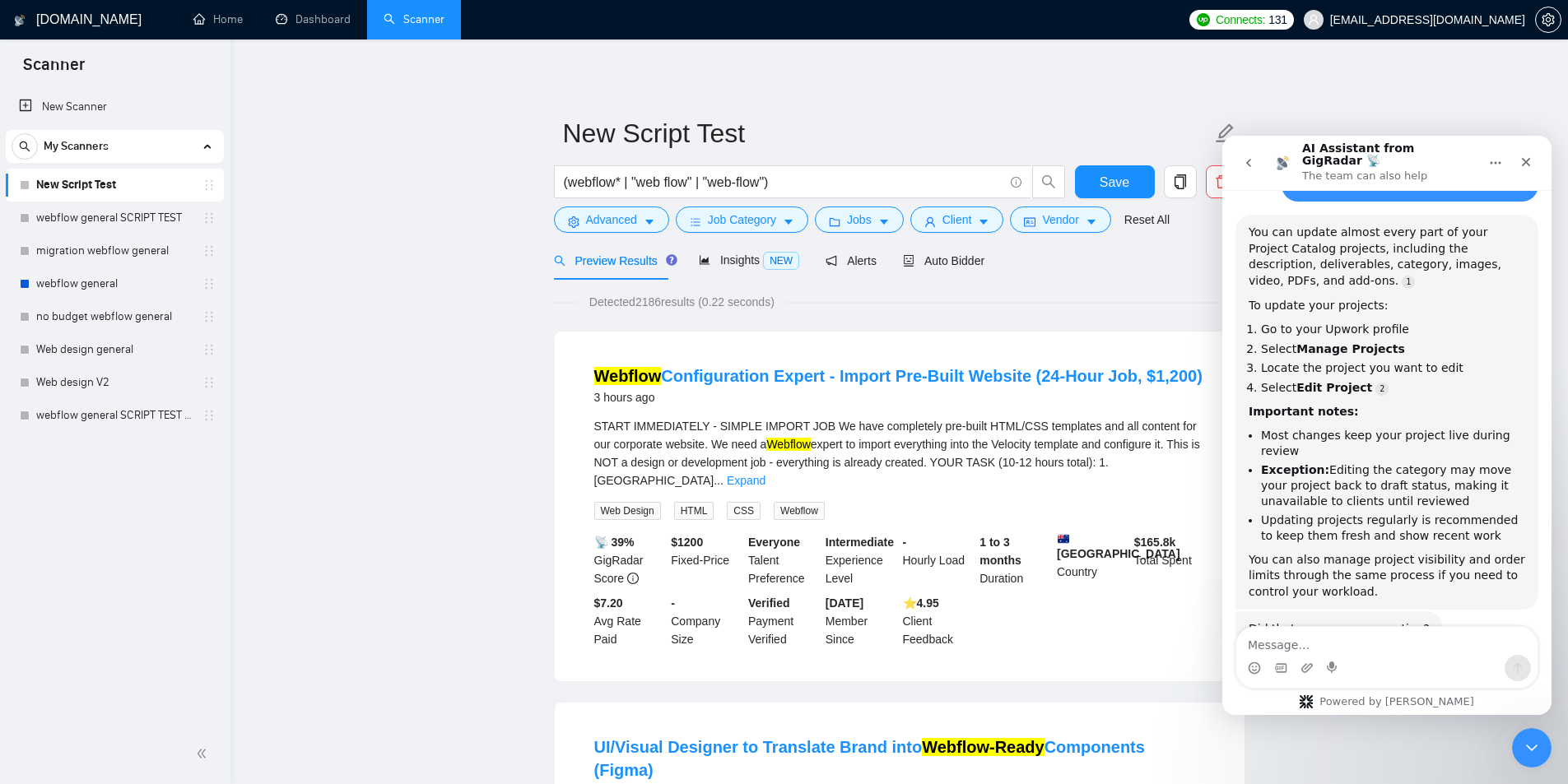
click at [111, 193] on link "New Script Test" at bounding box center [114, 185] width 156 height 32
click at [914, 262] on span "Auto Bidder" at bounding box center [944, 261] width 82 height 13
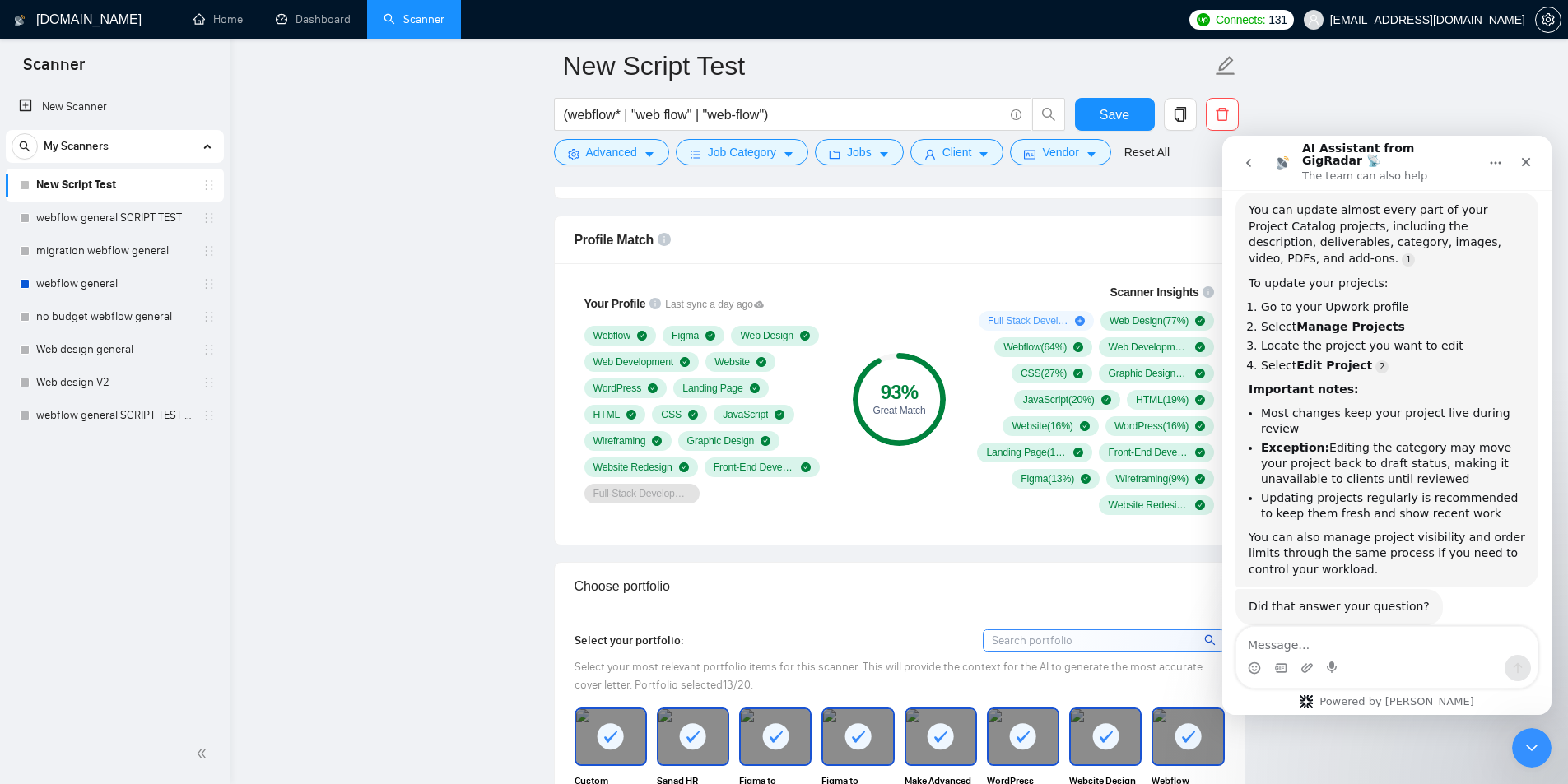
scroll to position [251, 0]
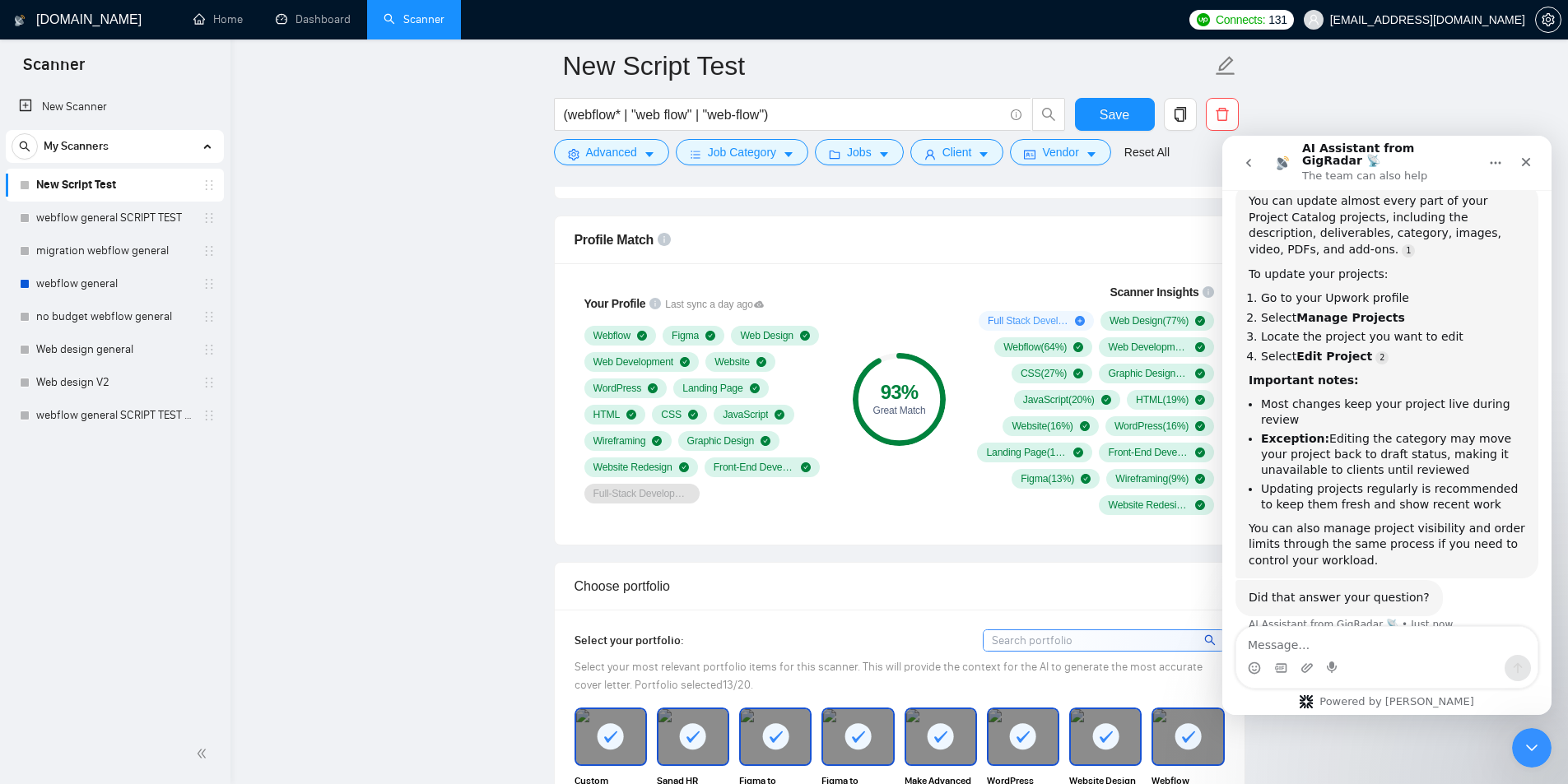
click at [1315, 658] on div "Intercom messenger" at bounding box center [1387, 668] width 301 height 26
click at [1324, 635] on textarea "Message…" at bounding box center [1387, 641] width 301 height 28
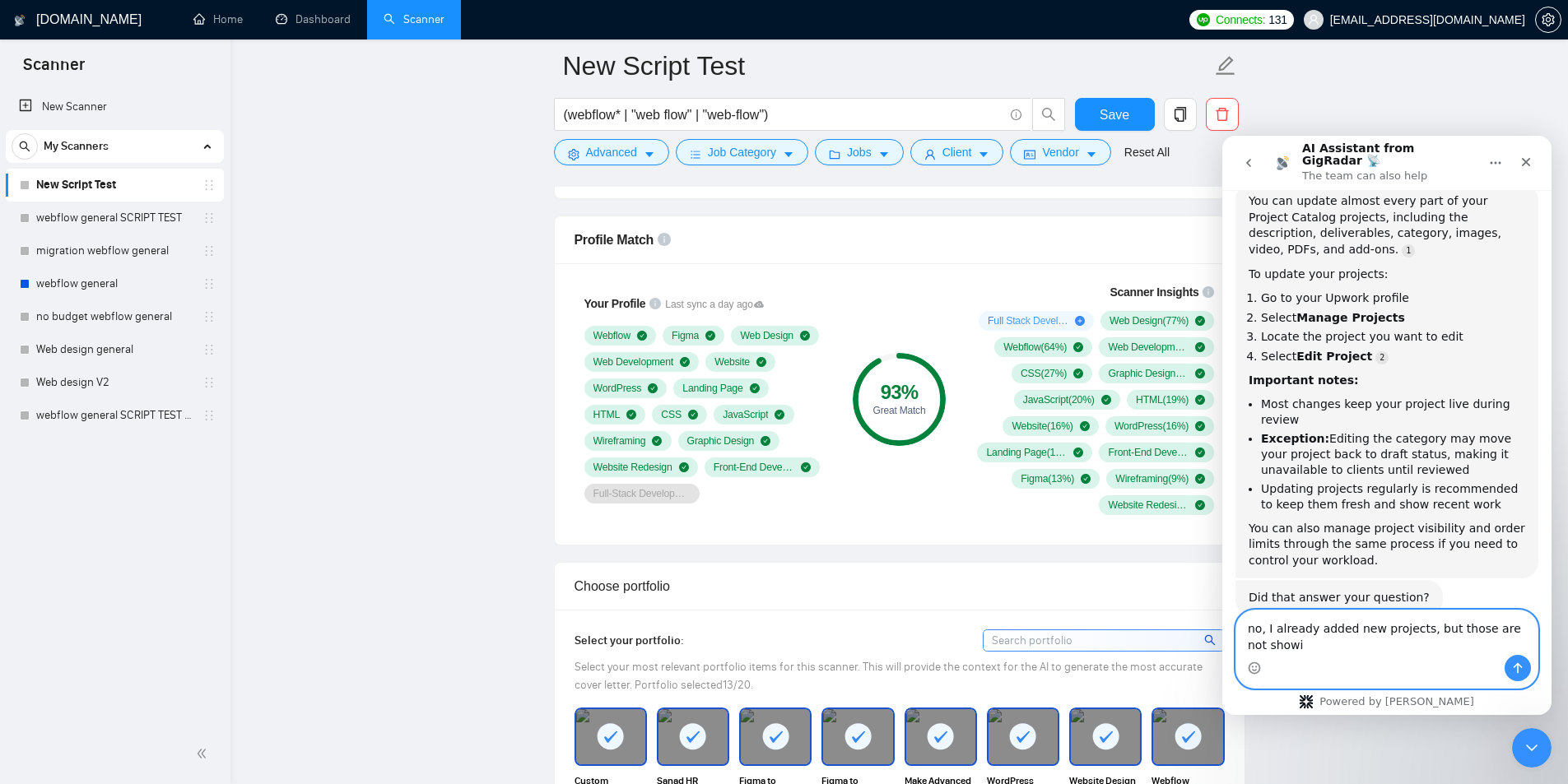
scroll to position [267, 0]
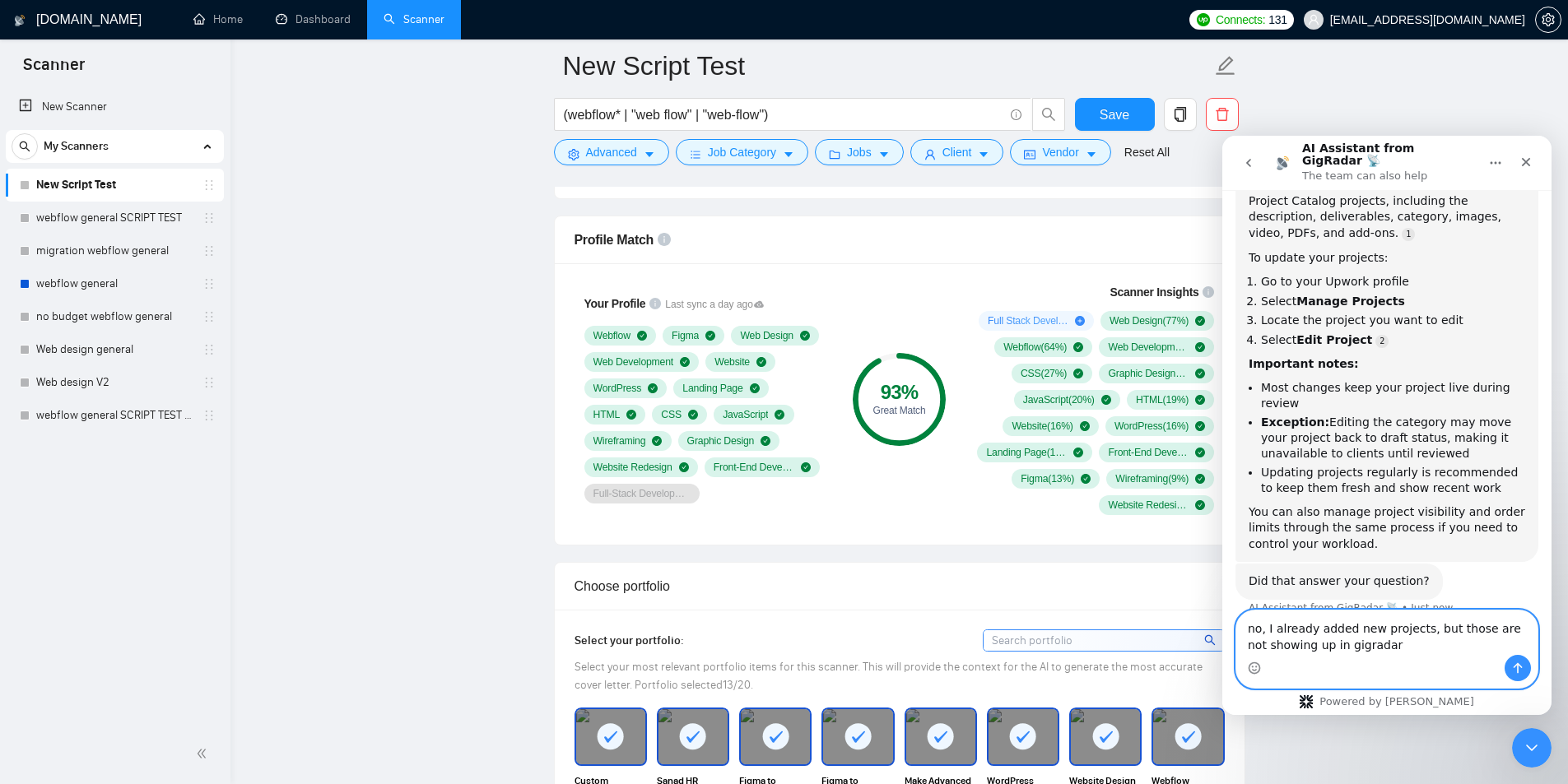
type textarea "no, I already added new projects, but those are not showing up in gigradar"
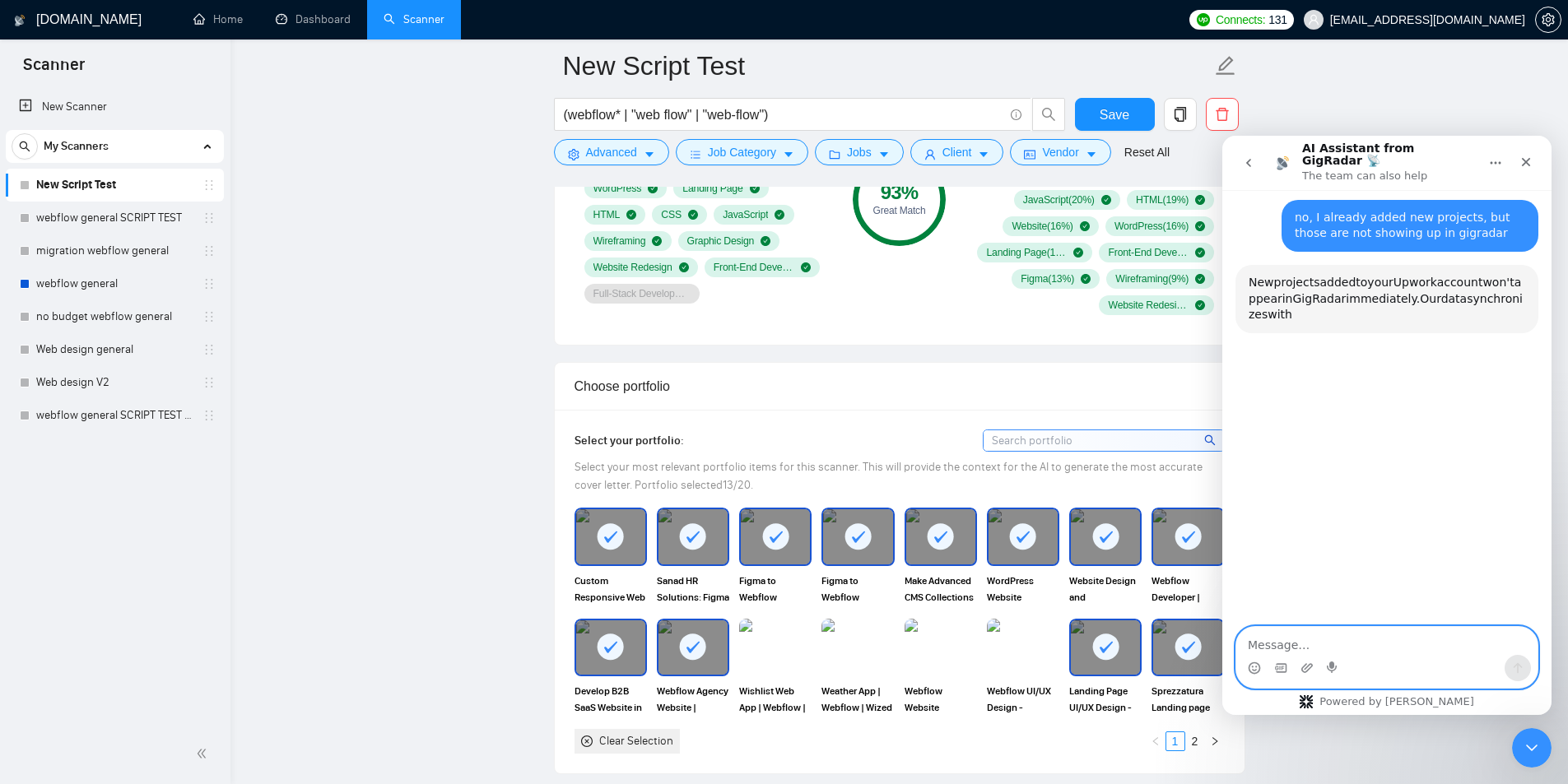
scroll to position [1261, 0]
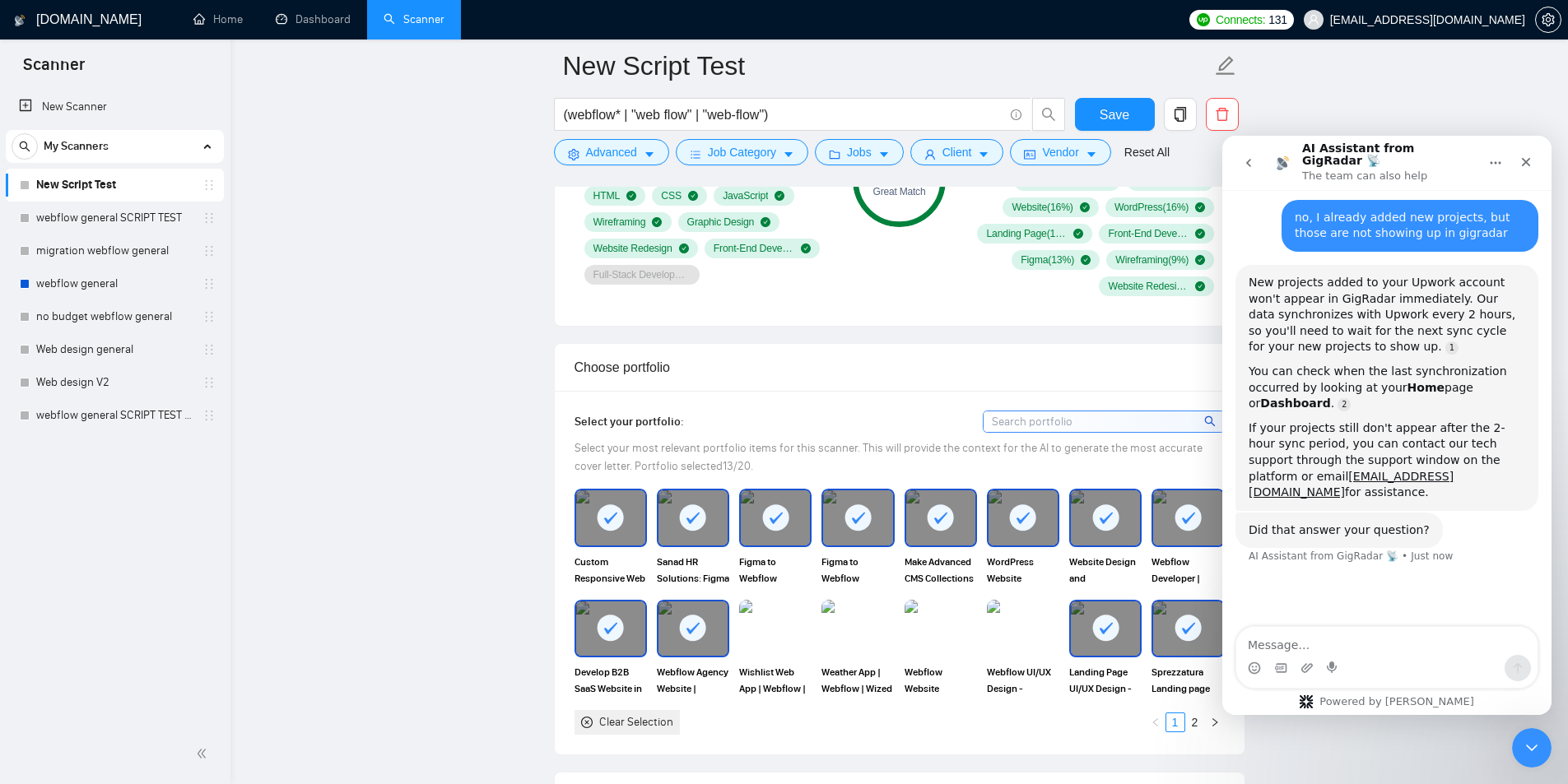
click at [555, 439] on div "Select your portfolio: Select your most relevant portfolio items for this scann…" at bounding box center [900, 572] width 690 height 364
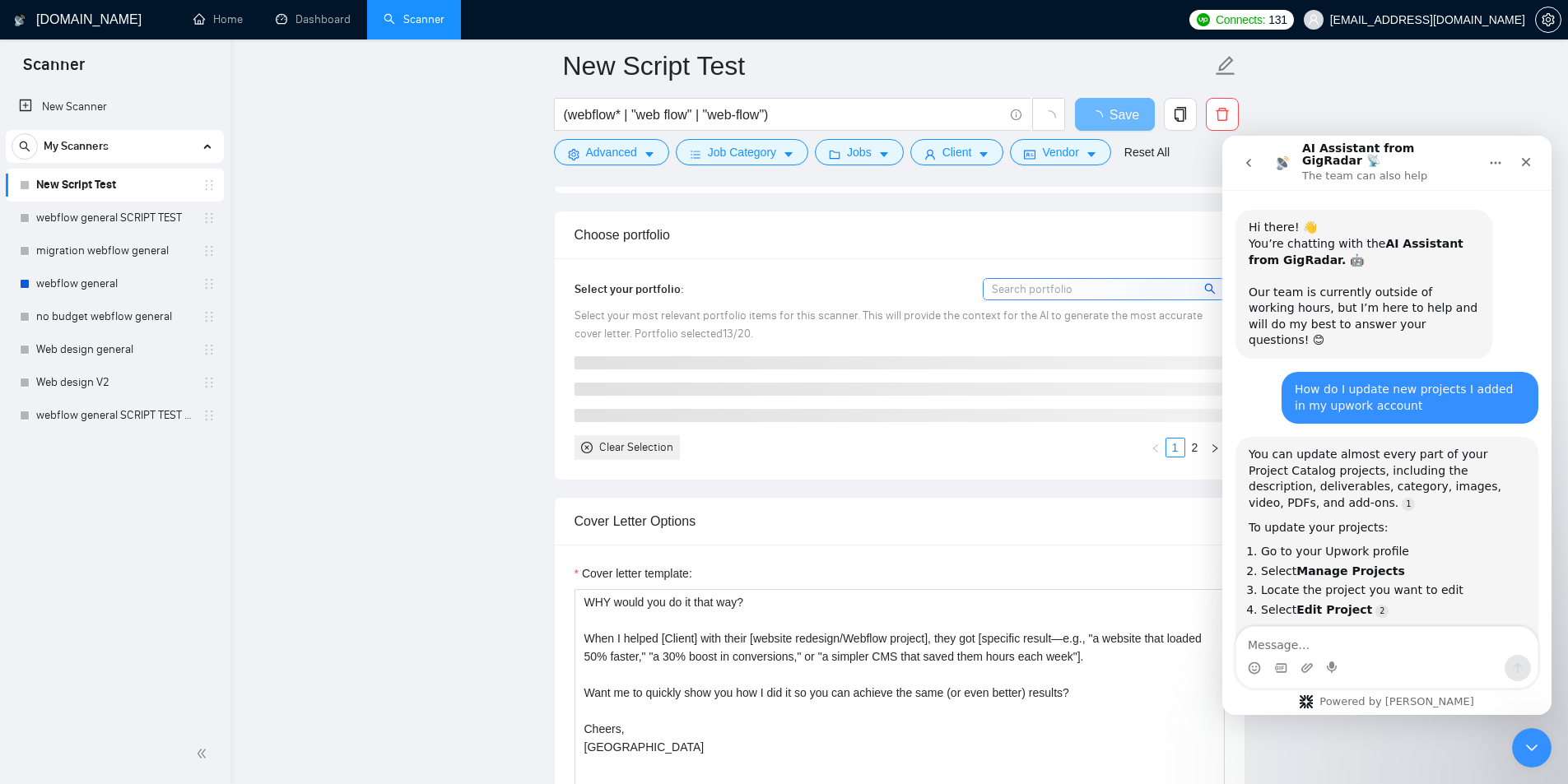
scroll to position [597, 0]
